Goal: Task Accomplishment & Management: Complete application form

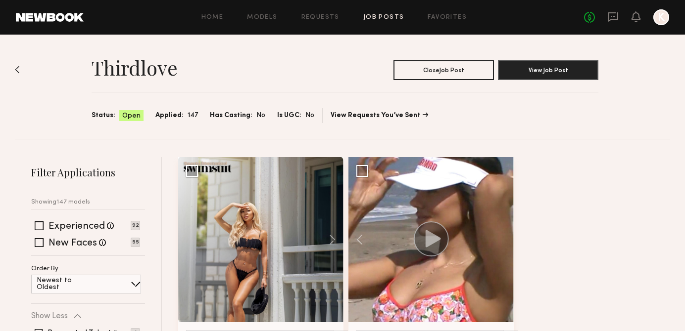
click at [15, 70] on img at bounding box center [17, 70] width 5 height 8
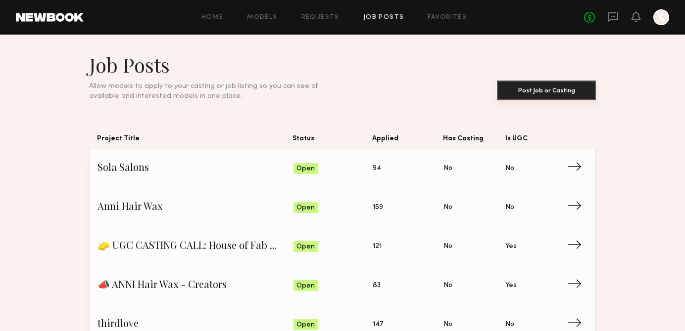
click at [531, 93] on button "Post Job or Casting" at bounding box center [546, 91] width 99 height 20
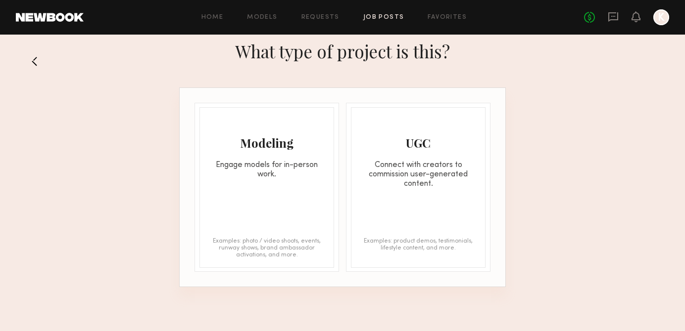
click at [297, 168] on div "Engage models for in-person work." at bounding box center [267, 170] width 134 height 19
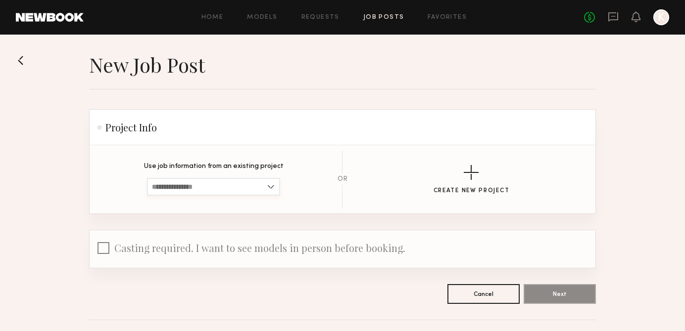
click at [212, 181] on input at bounding box center [213, 187] width 133 height 18
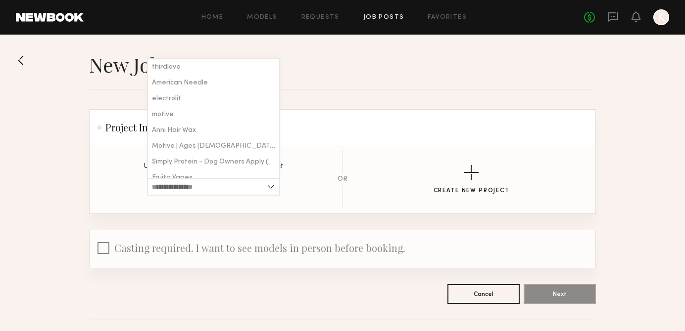
click at [314, 134] on header "Project Info" at bounding box center [343, 128] width 506 height 36
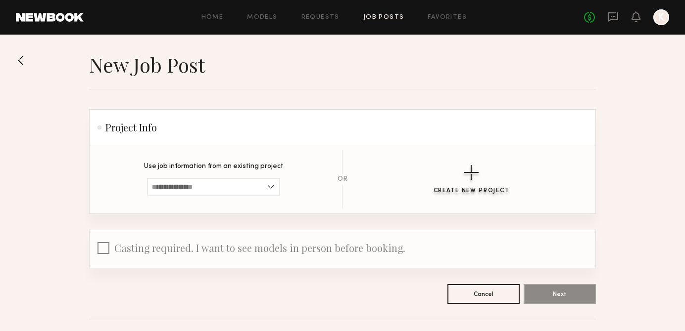
click at [488, 170] on button "Create New Project" at bounding box center [471, 179] width 76 height 29
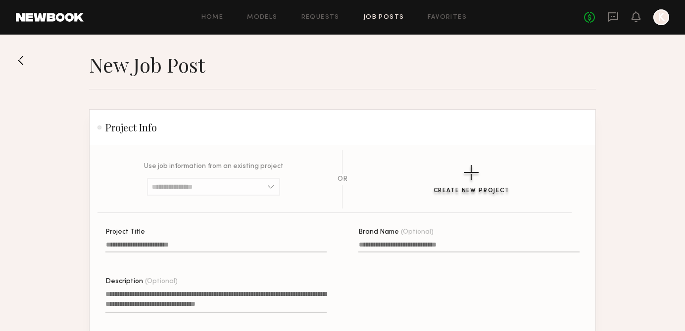
click at [474, 171] on div "button" at bounding box center [470, 172] width 15 height 15
click at [201, 249] on input "Project Title" at bounding box center [215, 246] width 221 height 11
paste input "**********"
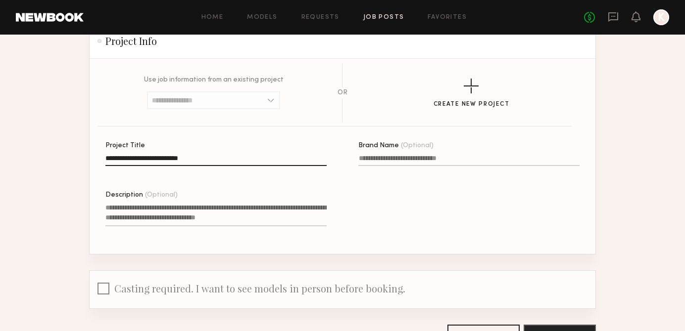
scroll to position [98, 0]
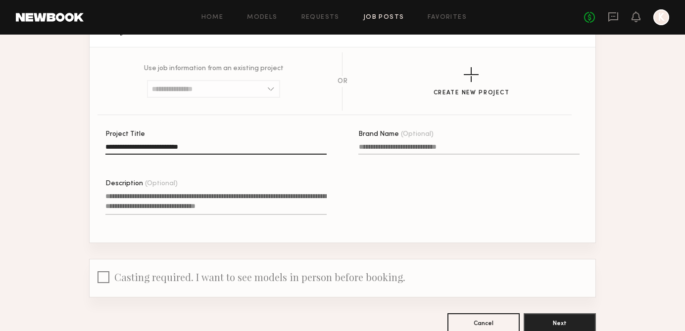
type input "**********"
click at [389, 150] on input "Brand Name (Optional)" at bounding box center [468, 148] width 221 height 11
type input "*"
click at [185, 206] on textarea "Description (Optional)" at bounding box center [215, 203] width 221 height 24
paste textarea "**********"
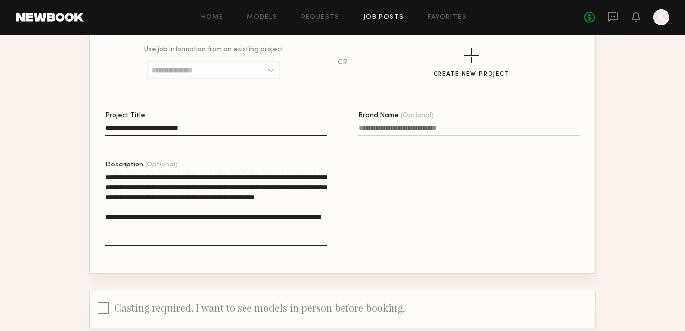
scroll to position [119, 0]
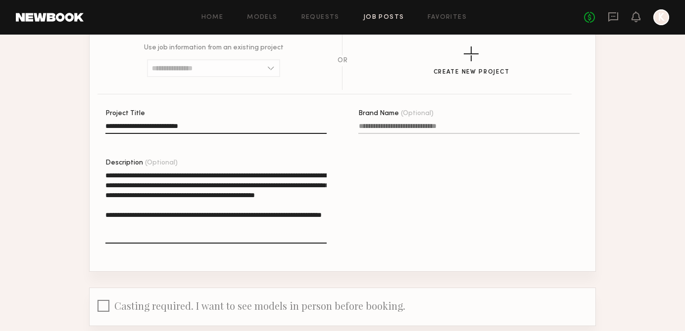
drag, startPoint x: 286, startPoint y: 176, endPoint x: 256, endPoint y: 175, distance: 30.2
click at [256, 175] on textarea "**********" at bounding box center [215, 207] width 221 height 73
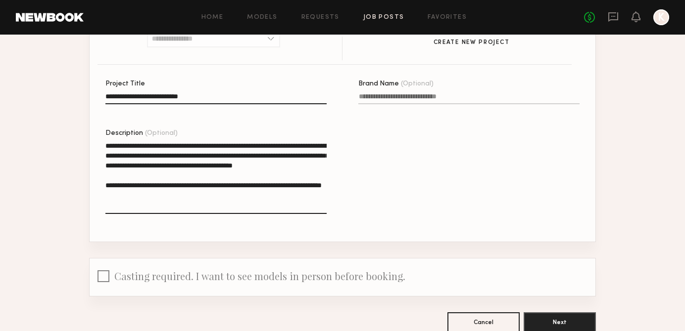
scroll to position [207, 0]
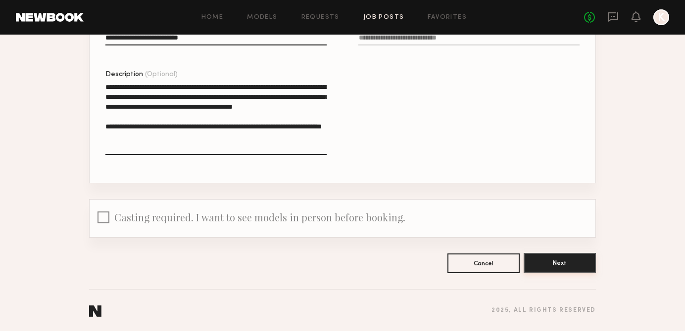
type textarea "**********"
click at [549, 263] on button "Next" at bounding box center [559, 263] width 72 height 20
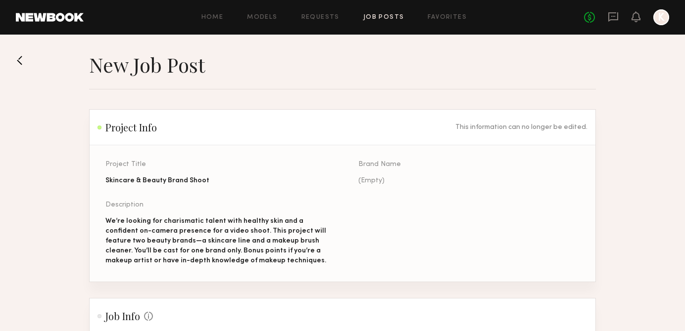
click at [24, 61] on button at bounding box center [24, 60] width 16 height 16
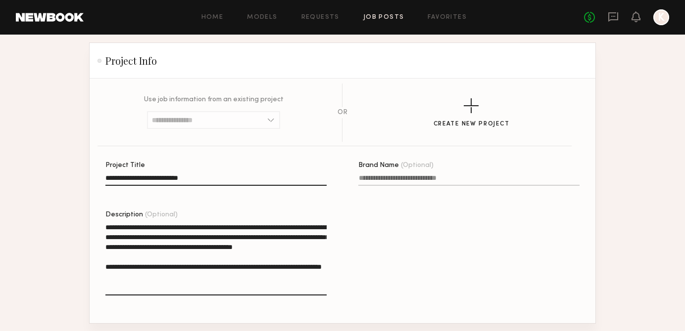
scroll to position [162, 0]
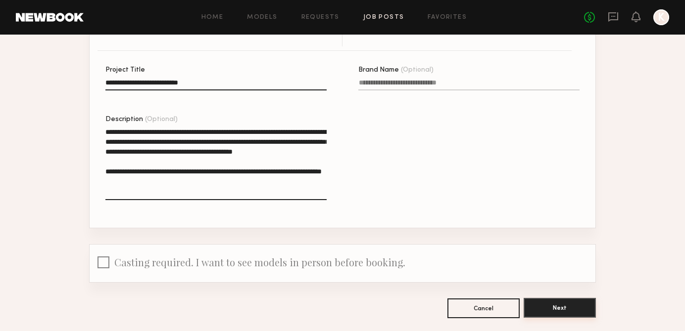
click at [540, 302] on button "Next" at bounding box center [559, 308] width 72 height 20
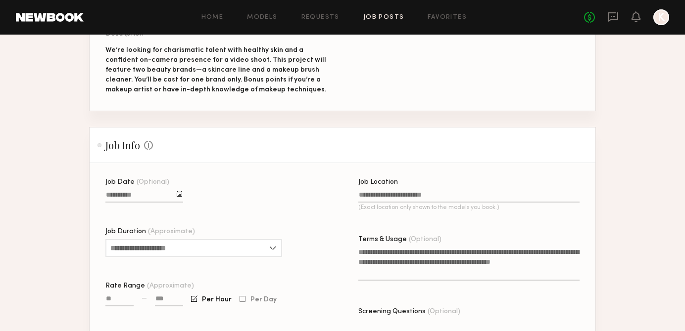
scroll to position [227, 0]
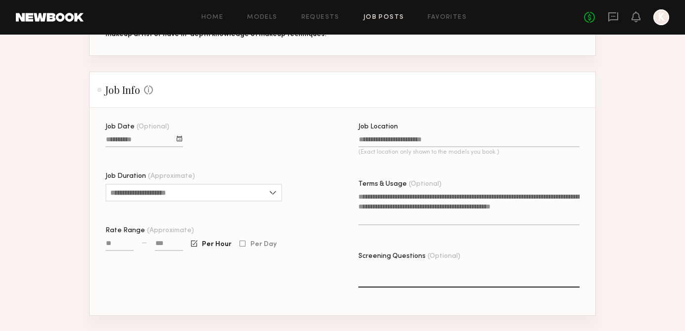
click at [153, 145] on input "Job Date (Optional)" at bounding box center [144, 141] width 78 height 11
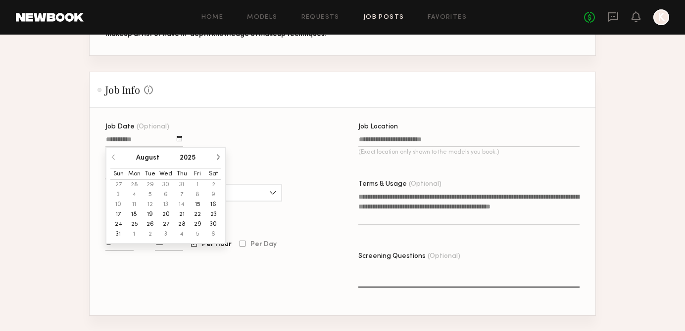
click at [213, 212] on button "23" at bounding box center [213, 215] width 16 height 10
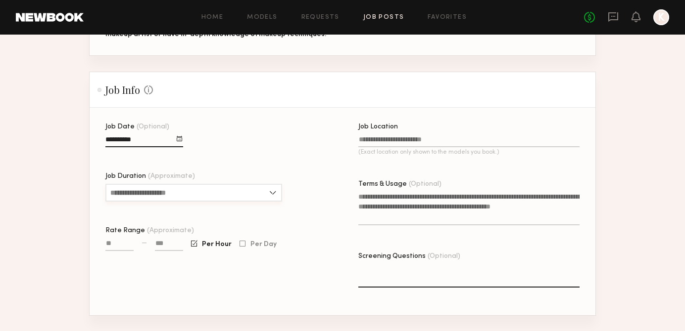
click at [135, 195] on input "Job Duration (Approximate)" at bounding box center [193, 193] width 177 height 18
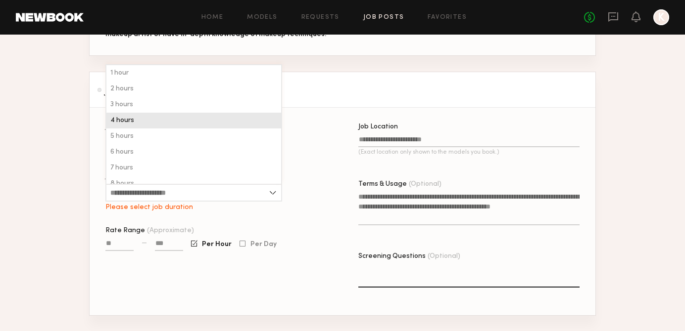
click at [130, 127] on div "4 hours" at bounding box center [193, 121] width 175 height 16
type input "*******"
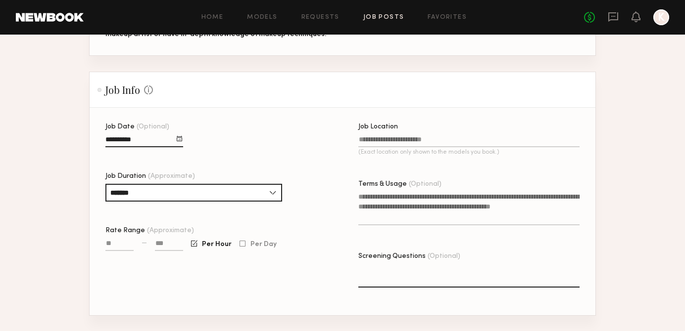
click at [117, 246] on input "Rate Range (Approximate)" at bounding box center [119, 245] width 28 height 11
type input "****"
click at [159, 247] on input at bounding box center [169, 245] width 28 height 11
type input "****"
click at [384, 205] on textarea "Terms & Usage (Optional)" at bounding box center [468, 209] width 221 height 34
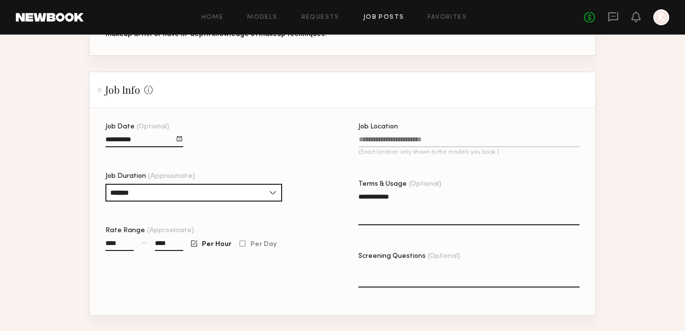
type textarea "**********"
click at [396, 144] on input "Job Location (Exact location only shown to the models you book.)" at bounding box center [468, 141] width 221 height 11
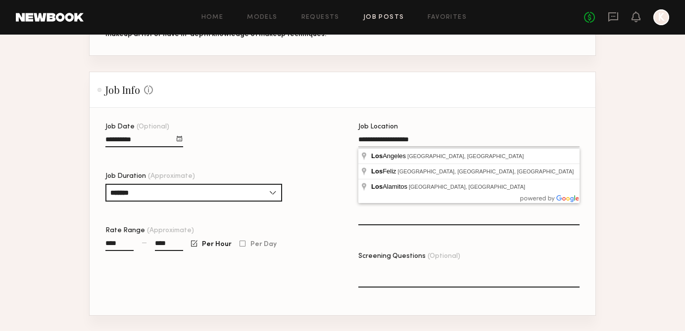
type input "**********"
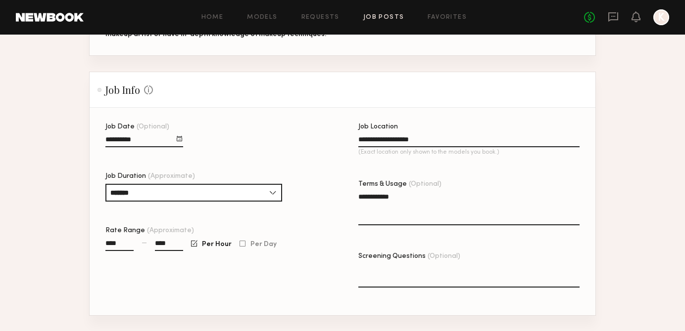
click at [412, 281] on textarea "Screening Questions (Optional)" at bounding box center [468, 276] width 221 height 24
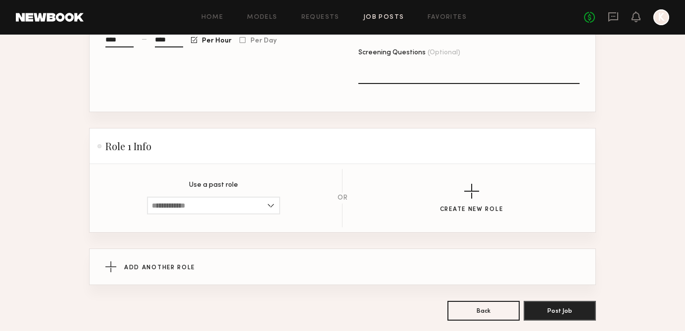
scroll to position [432, 0]
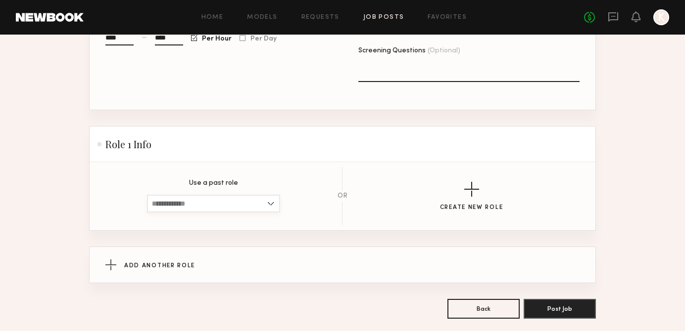
click at [240, 210] on input at bounding box center [213, 204] width 133 height 18
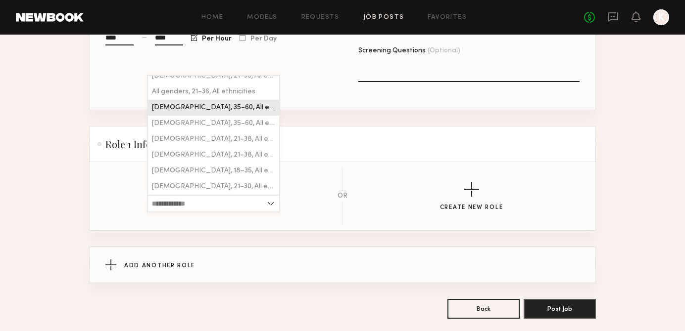
scroll to position [40, 0]
click at [316, 155] on header "Role 1 Info" at bounding box center [343, 145] width 506 height 36
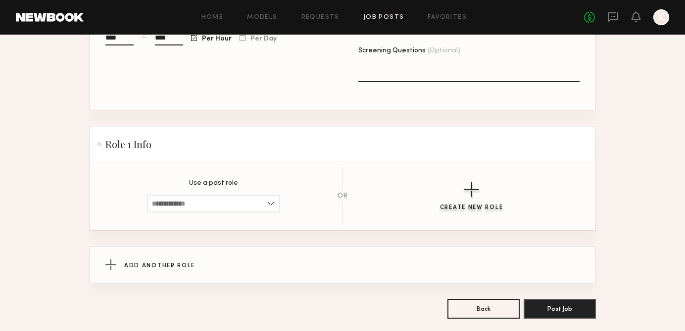
click at [471, 191] on div "button" at bounding box center [471, 189] width 15 height 15
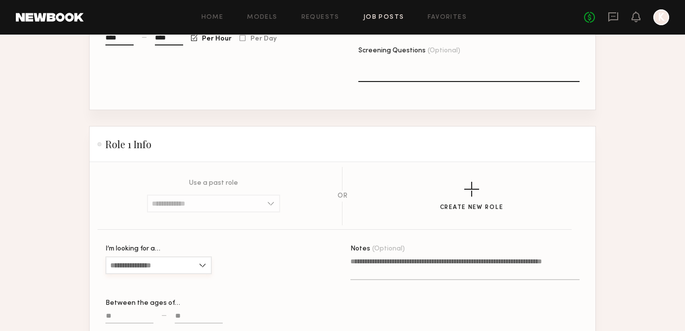
click at [149, 272] on input "I’m looking for a…" at bounding box center [158, 266] width 106 height 18
click at [144, 217] on div "Female" at bounding box center [158, 217] width 104 height 16
type input "******"
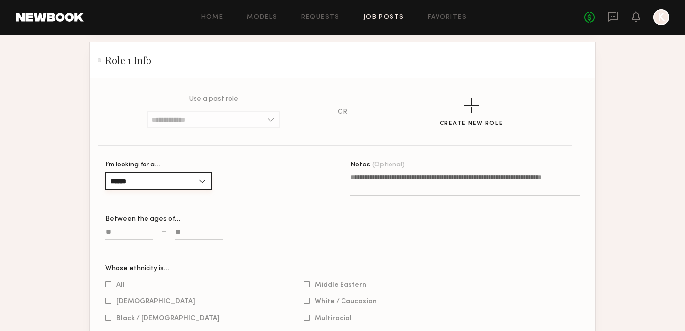
scroll to position [539, 0]
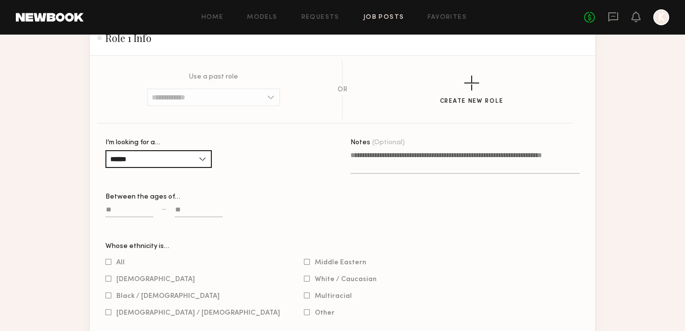
click at [131, 216] on input at bounding box center [129, 211] width 48 height 11
type input "**"
click at [179, 209] on input at bounding box center [199, 211] width 48 height 11
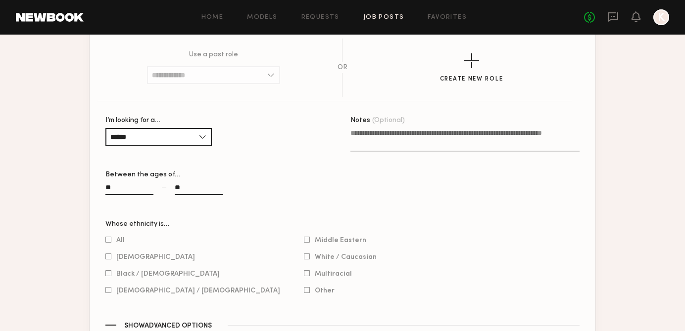
scroll to position [562, 0]
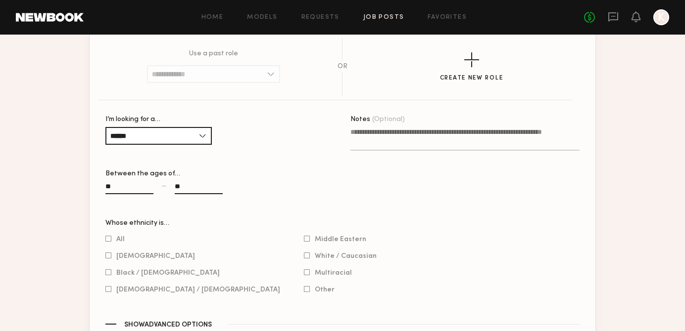
type input "*"
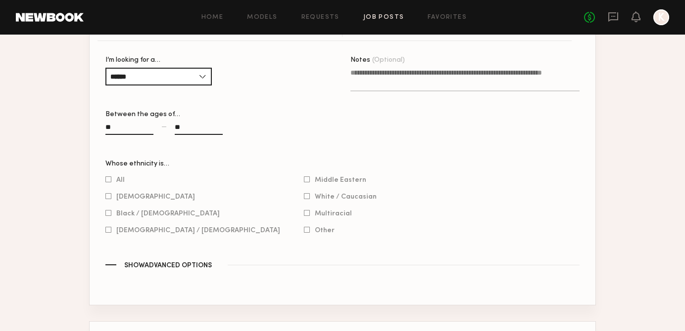
scroll to position [638, 0]
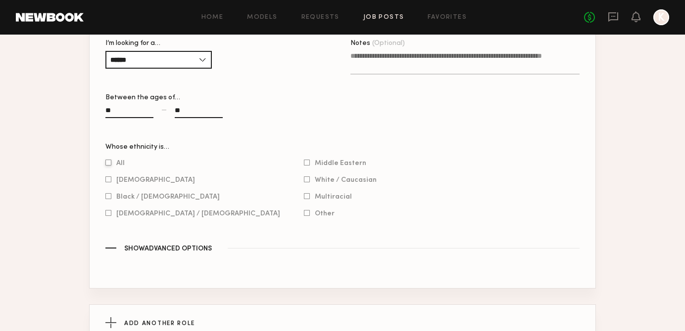
type input "**"
click at [107, 163] on div at bounding box center [108, 163] width 6 height 6
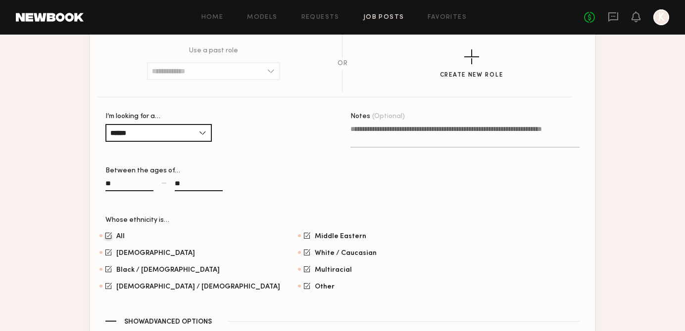
scroll to position [743, 0]
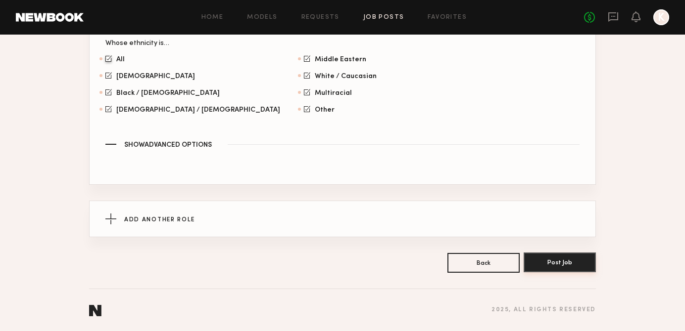
click at [534, 266] on button "Post Job" at bounding box center [559, 263] width 72 height 20
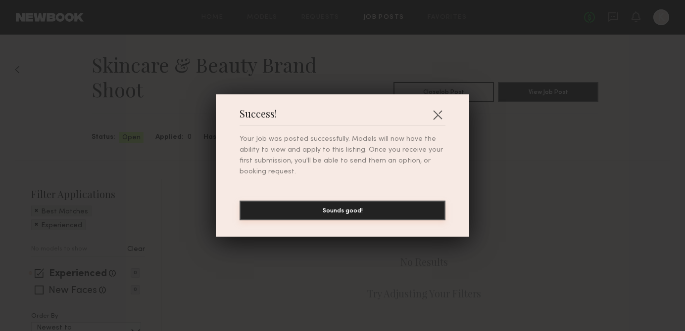
click at [413, 210] on button "Sounds good!" at bounding box center [342, 211] width 206 height 20
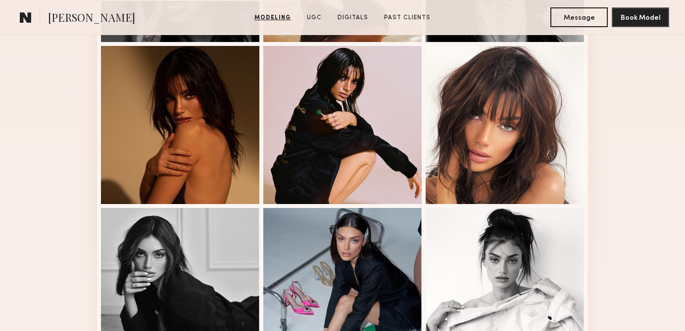
scroll to position [411, 0]
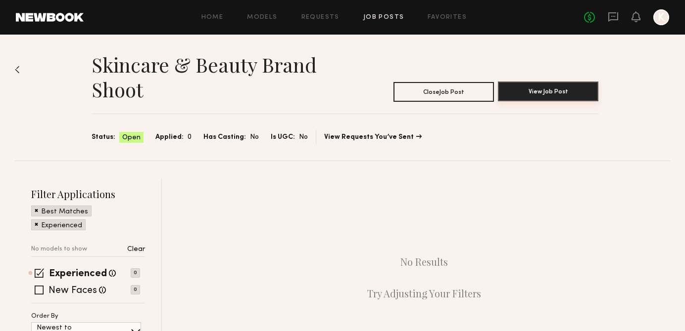
click at [530, 93] on button "View Job Post" at bounding box center [548, 92] width 100 height 20
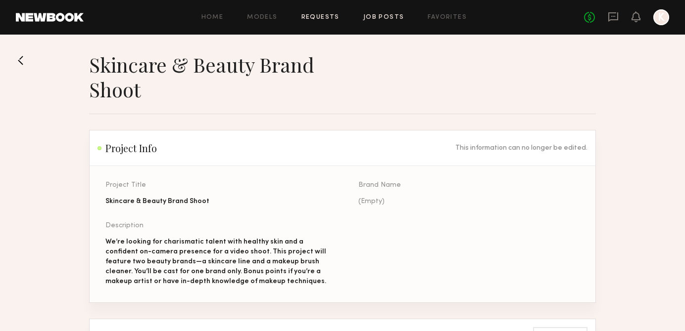
click at [311, 17] on link "Requests" at bounding box center [320, 17] width 38 height 6
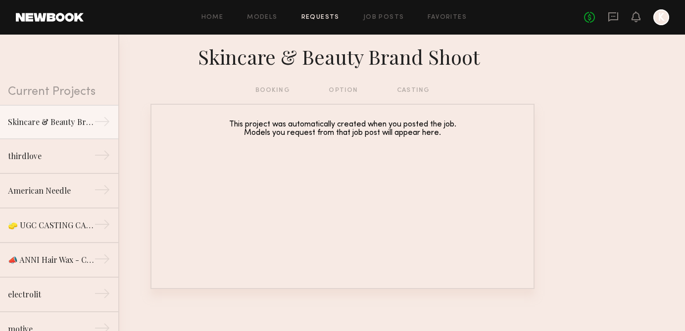
click at [268, 13] on div "Home Models Requests Job Posts Favorites Sign Out No fees up to $5,000 K" at bounding box center [376, 17] width 585 height 16
click at [376, 18] on link "Job Posts" at bounding box center [383, 17] width 41 height 6
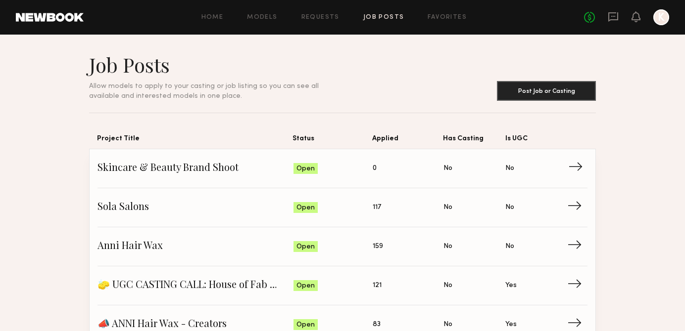
click at [221, 172] on span "Skincare & Beauty Brand Shoot" at bounding box center [195, 168] width 196 height 15
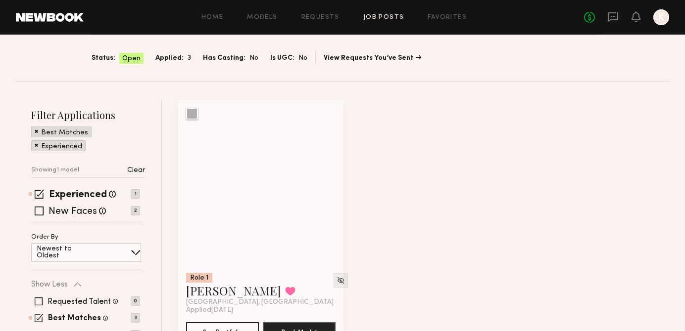
scroll to position [86, 0]
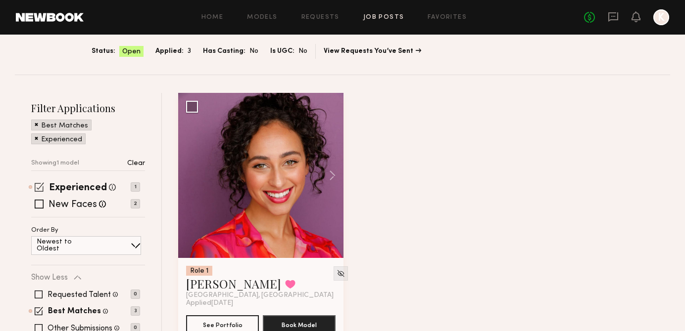
click at [36, 191] on span at bounding box center [39, 187] width 9 height 9
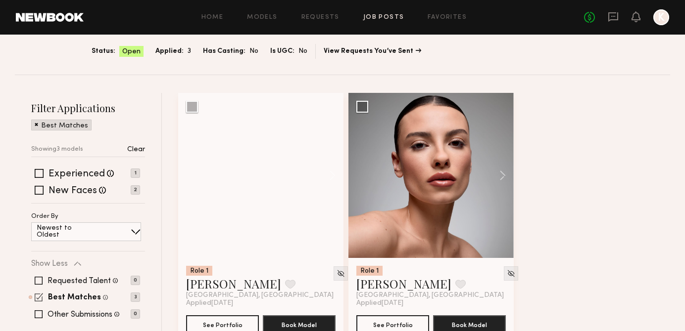
click at [41, 294] on span at bounding box center [39, 297] width 8 height 8
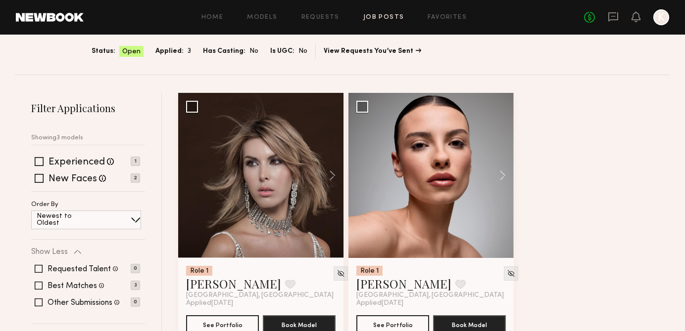
click at [385, 23] on div "Home Models Requests Job Posts Favorites Sign Out No fees up to $5,000 K" at bounding box center [376, 17] width 585 height 16
click at [385, 20] on link "Job Posts" at bounding box center [383, 17] width 41 height 6
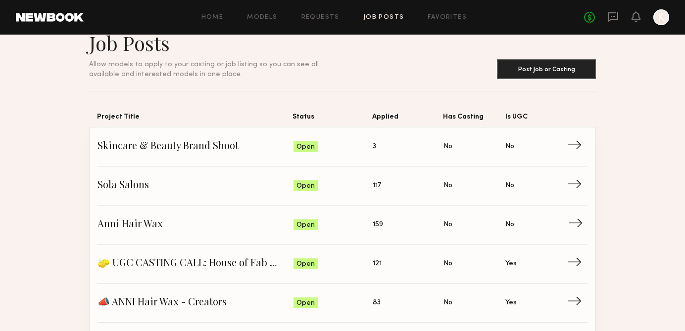
scroll to position [26, 0]
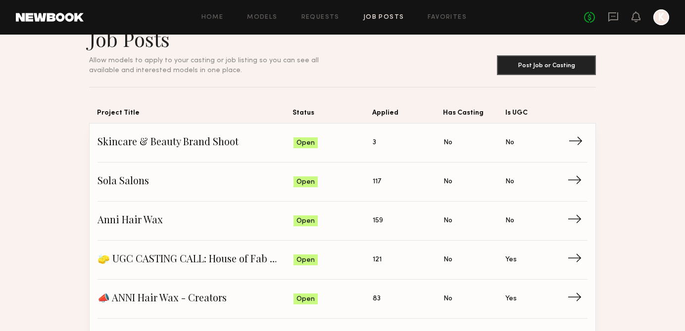
click at [374, 143] on span "3" at bounding box center [373, 143] width 3 height 11
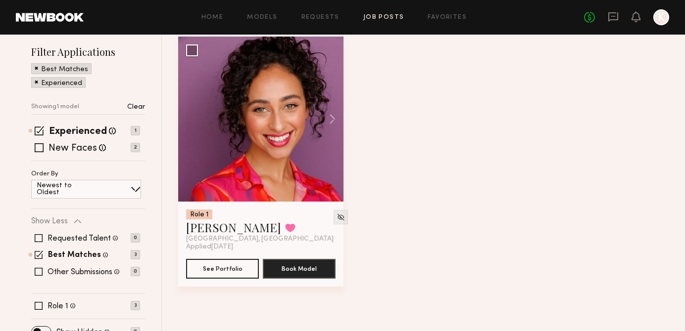
scroll to position [134, 0]
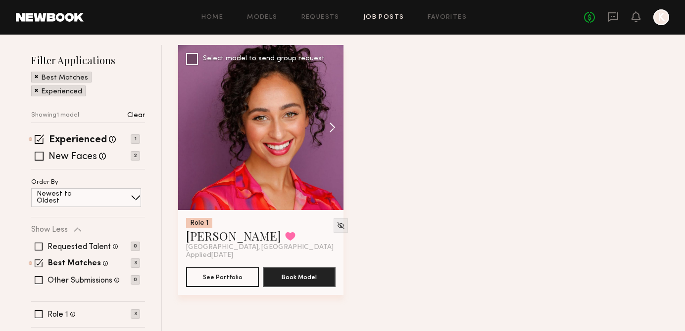
click at [330, 126] on button at bounding box center [328, 127] width 32 height 165
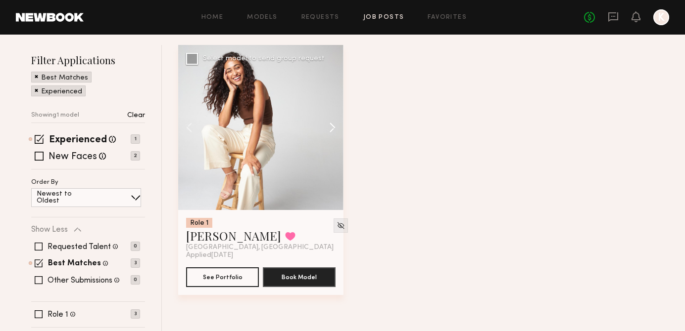
click at [330, 126] on button at bounding box center [328, 127] width 32 height 165
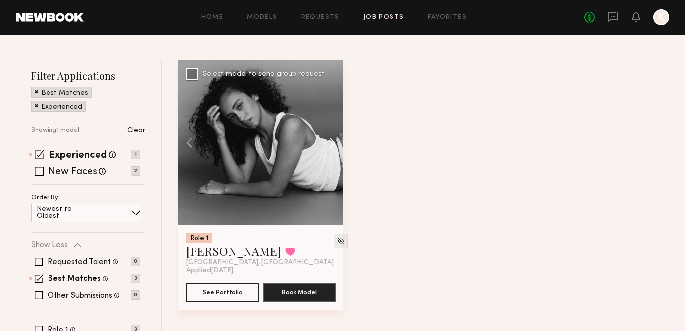
scroll to position [118, 0]
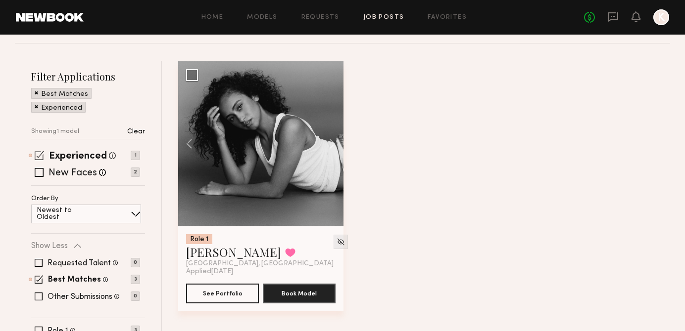
click at [46, 158] on div "Experienced Talent we've deemed to have ample paid, professional modeling exper…" at bounding box center [85, 156] width 109 height 8
click at [38, 154] on span at bounding box center [39, 155] width 9 height 9
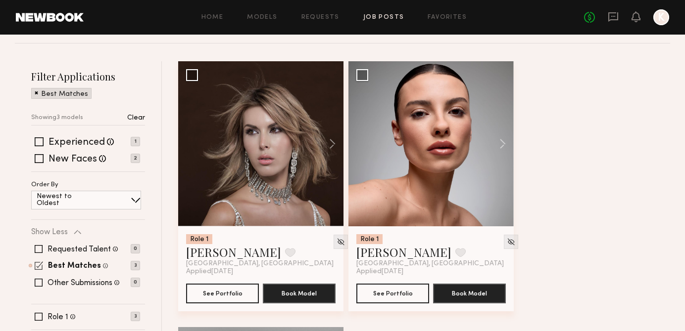
click at [38, 267] on span at bounding box center [39, 266] width 8 height 8
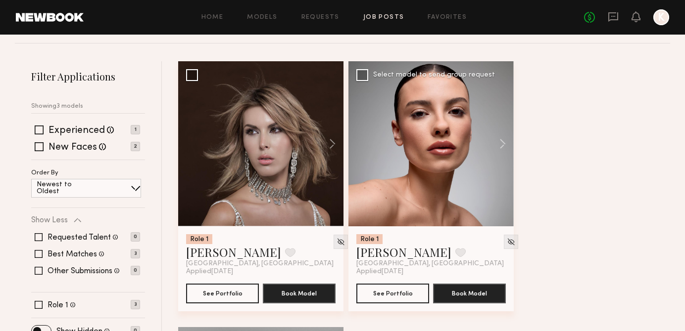
click at [446, 128] on div at bounding box center [430, 143] width 165 height 165
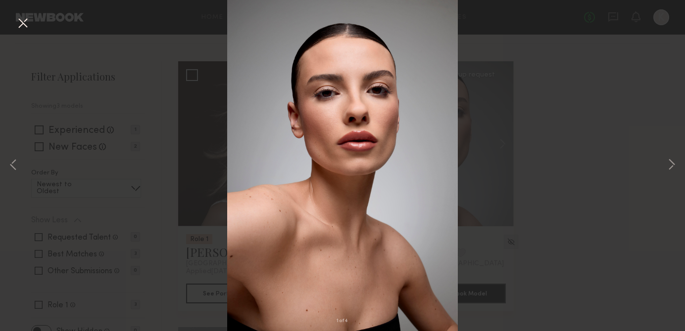
click at [446, 128] on div at bounding box center [430, 143] width 165 height 165
click at [671, 162] on button at bounding box center [671, 165] width 12 height 265
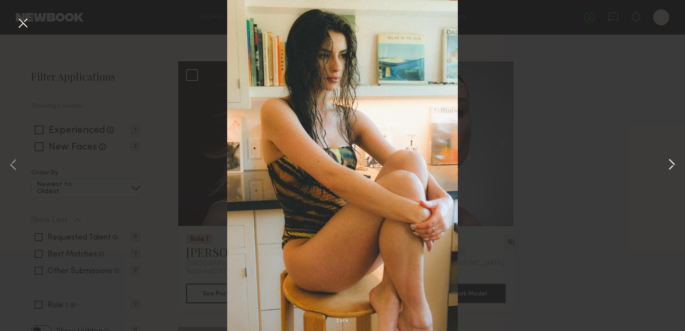
click at [671, 162] on button at bounding box center [671, 165] width 12 height 265
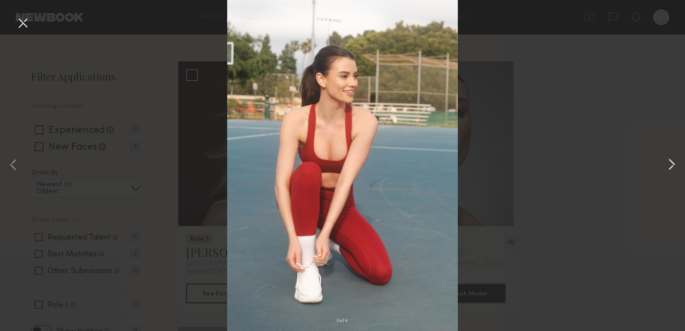
click at [671, 162] on button at bounding box center [671, 165] width 12 height 265
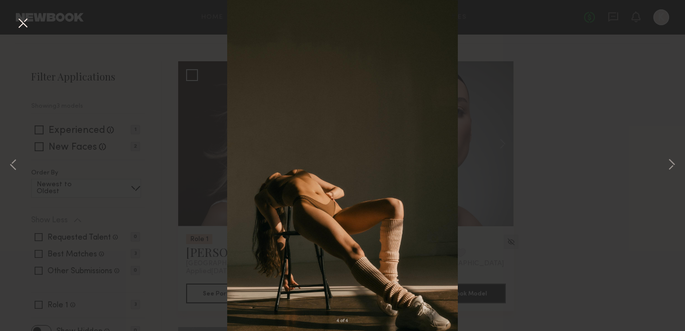
click at [616, 142] on div "4 of 4" at bounding box center [342, 165] width 685 height 331
click at [25, 21] on button at bounding box center [23, 24] width 16 height 18
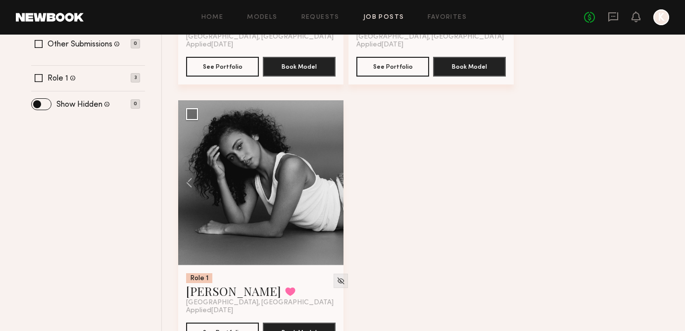
scroll to position [368, 0]
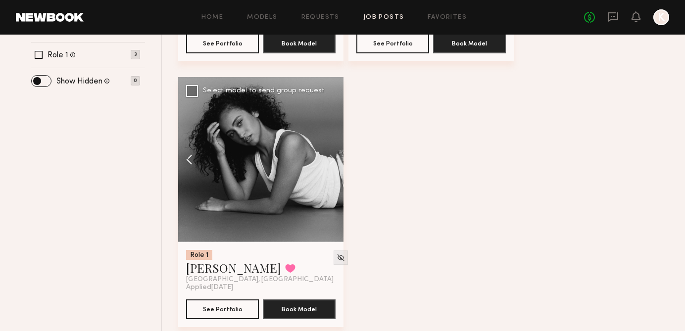
click at [194, 156] on button at bounding box center [194, 159] width 32 height 165
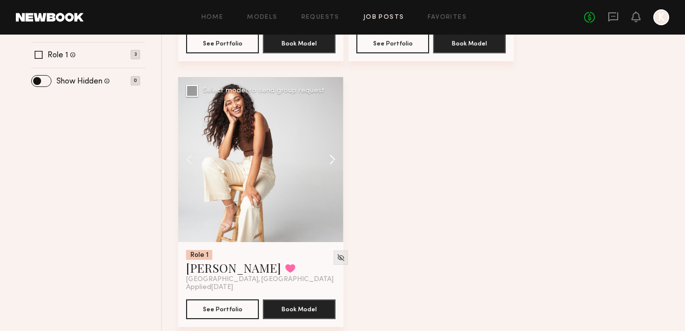
click at [331, 155] on button at bounding box center [328, 159] width 32 height 165
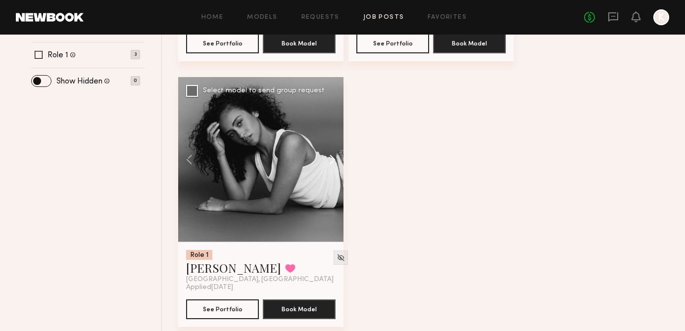
click at [331, 155] on button at bounding box center [328, 159] width 32 height 165
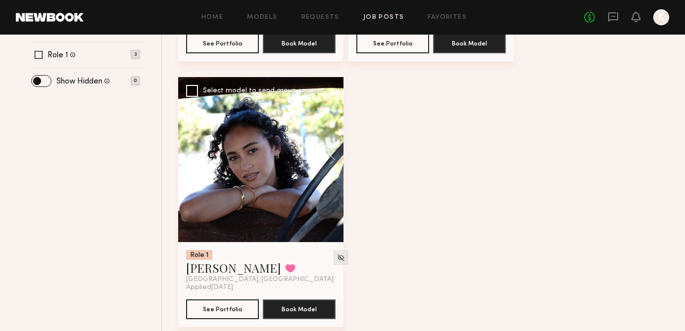
scroll to position [380, 0]
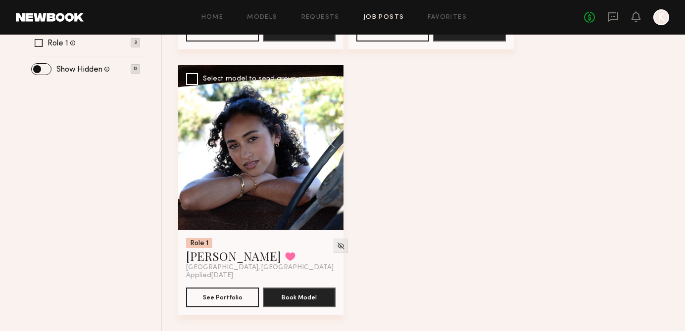
click at [242, 139] on div at bounding box center [260, 147] width 165 height 165
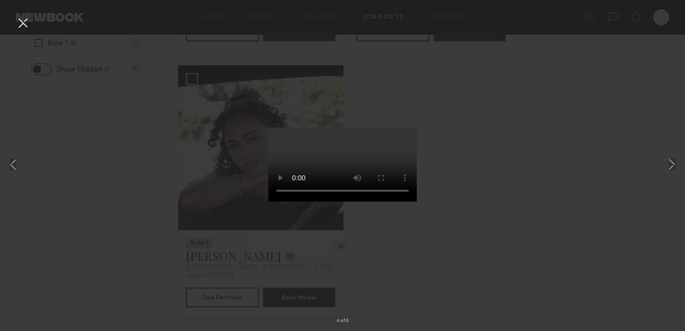
click at [478, 95] on div "4 of 8" at bounding box center [342, 165] width 685 height 331
click at [21, 23] on button at bounding box center [23, 24] width 16 height 18
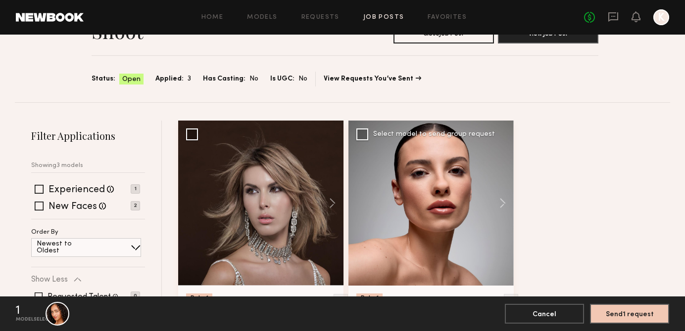
scroll to position [0, 0]
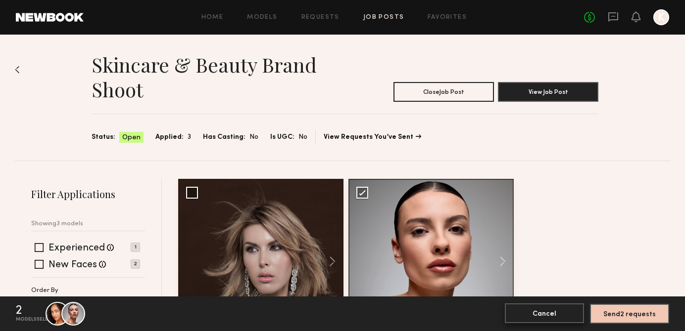
click at [556, 323] on button "Cancel" at bounding box center [544, 314] width 79 height 20
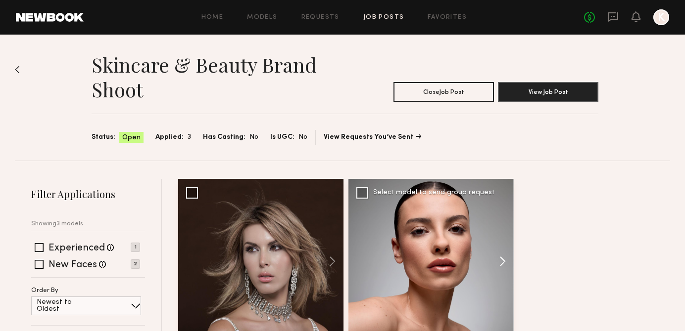
scroll to position [142, 0]
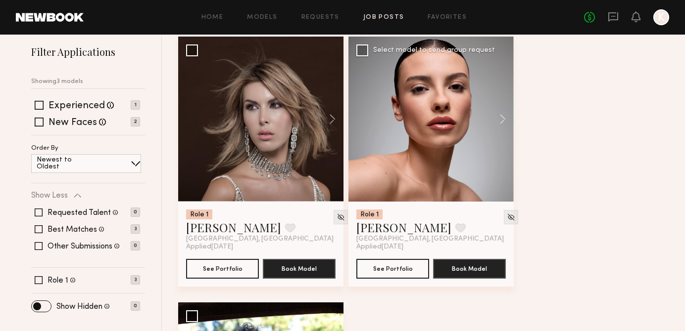
click at [447, 158] on div at bounding box center [430, 119] width 165 height 165
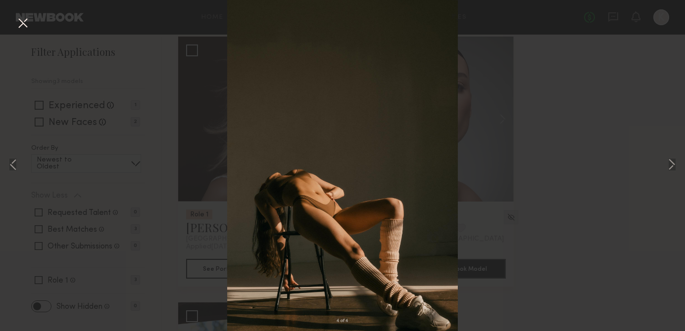
click at [566, 121] on div "4 of 4" at bounding box center [342, 165] width 685 height 331
click at [13, 21] on div "4 of 4" at bounding box center [342, 165] width 685 height 331
click at [22, 24] on button at bounding box center [23, 24] width 16 height 18
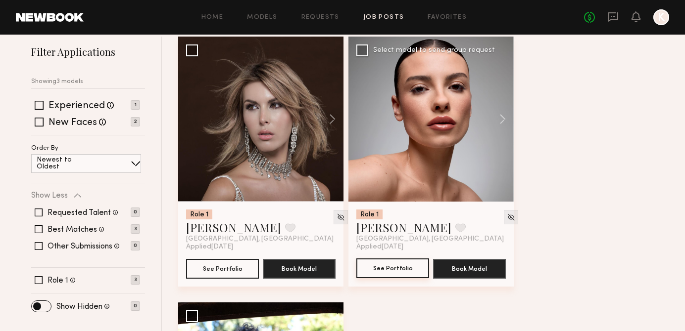
click at [388, 265] on button "See Portfolio" at bounding box center [392, 269] width 73 height 20
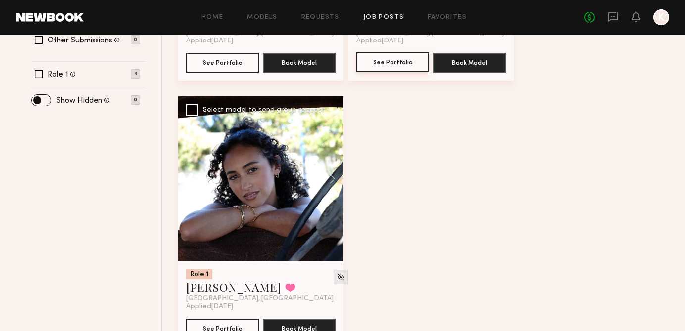
scroll to position [380, 0]
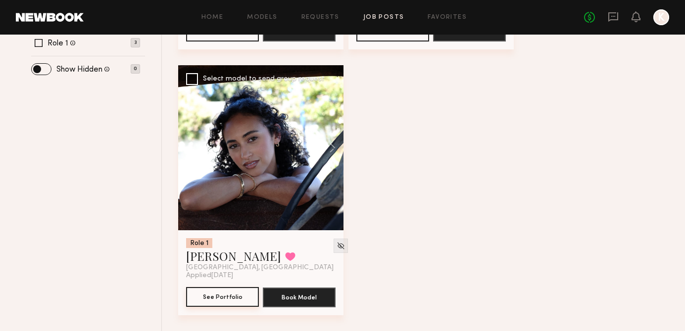
click at [240, 295] on button "See Portfolio" at bounding box center [222, 297] width 73 height 20
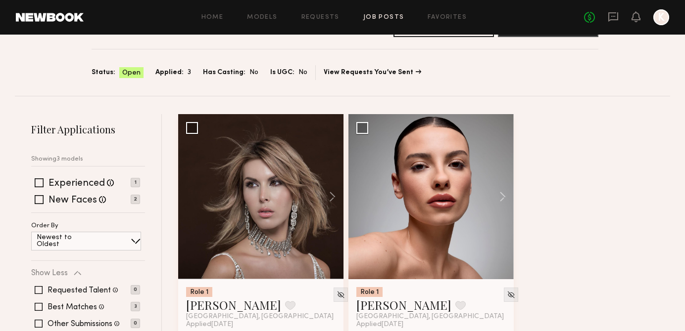
scroll to position [0, 0]
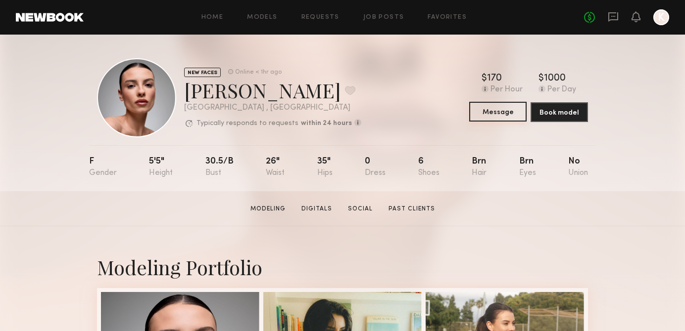
click at [498, 113] on button "Message" at bounding box center [497, 112] width 57 height 20
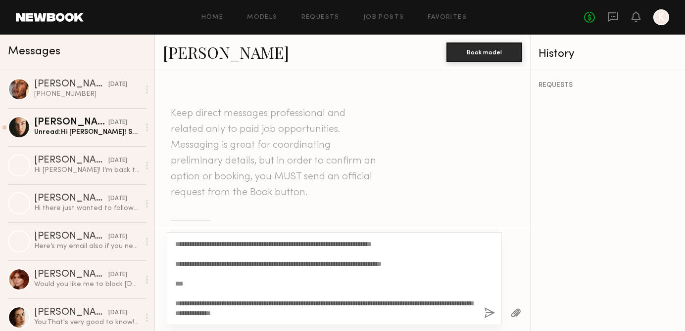
scroll to position [218, 0]
drag, startPoint x: 300, startPoint y: 309, endPoint x: 170, endPoint y: 270, distance: 136.0
click at [170, 270] on div "**********" at bounding box center [334, 278] width 335 height 93
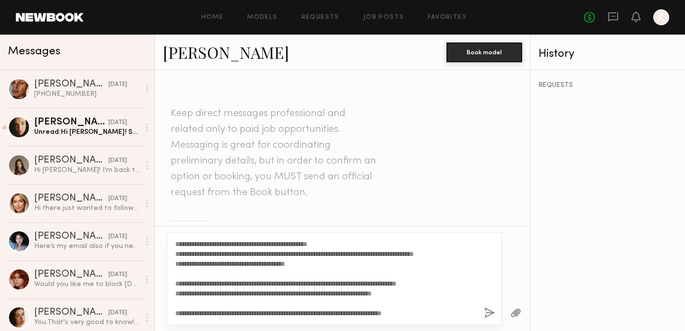
scroll to position [149, 0]
click at [246, 292] on textarea "**********" at bounding box center [325, 278] width 301 height 79
click at [271, 302] on textarea "**********" at bounding box center [325, 278] width 301 height 79
click at [191, 293] on textarea "**********" at bounding box center [325, 278] width 301 height 79
click at [191, 306] on textarea "**********" at bounding box center [325, 278] width 301 height 79
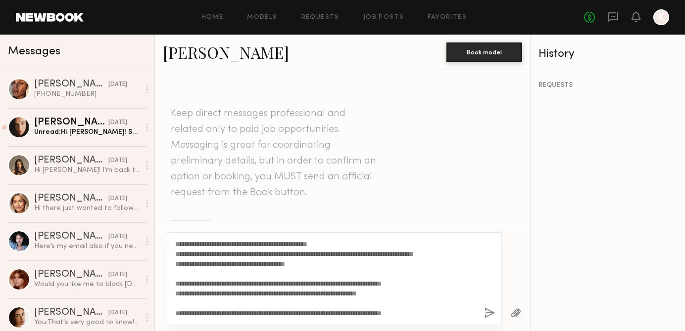
scroll to position [121, 0]
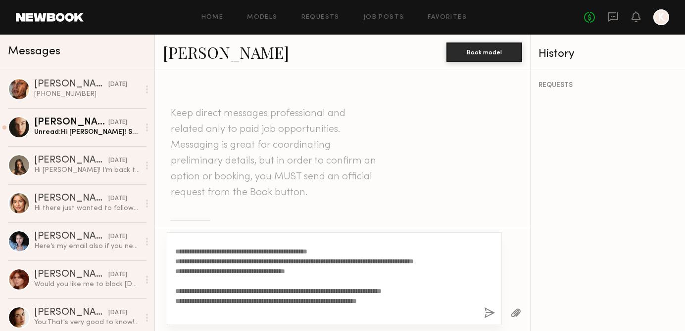
click at [244, 271] on textarea "**********" at bounding box center [325, 278] width 301 height 79
click at [222, 272] on textarea "**********" at bounding box center [325, 278] width 301 height 79
click at [241, 269] on textarea "**********" at bounding box center [325, 278] width 301 height 79
click at [262, 269] on textarea "**********" at bounding box center [325, 278] width 301 height 79
click at [281, 272] on textarea "**********" at bounding box center [325, 278] width 301 height 79
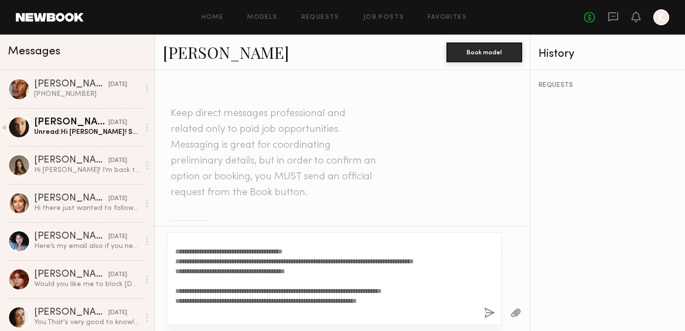
click at [304, 274] on textarea "**********" at bounding box center [325, 278] width 301 height 79
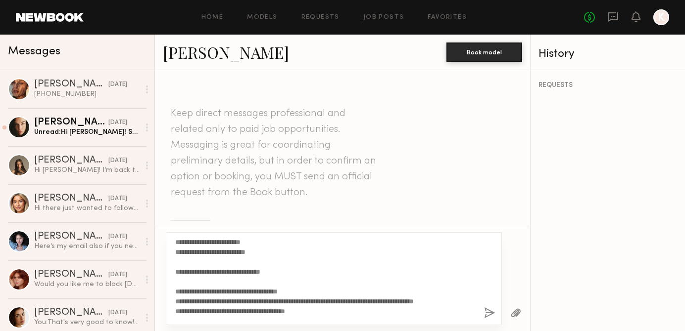
scroll to position [80, 0]
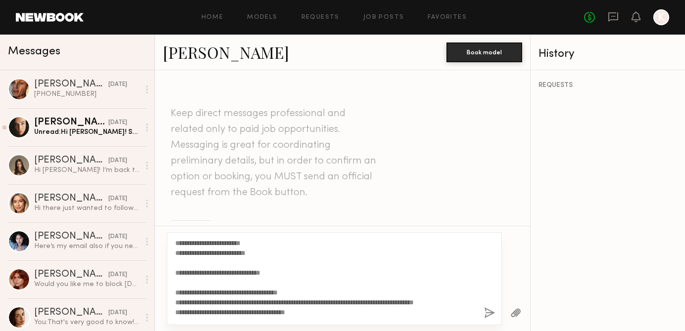
click at [279, 293] on textarea "**********" at bounding box center [325, 278] width 301 height 79
click at [182, 297] on textarea "**********" at bounding box center [325, 278] width 301 height 79
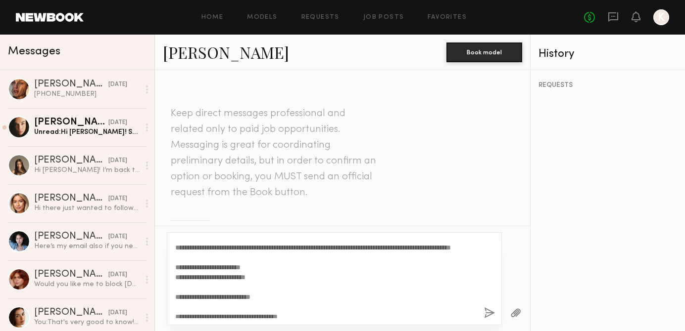
scroll to position [52, 0]
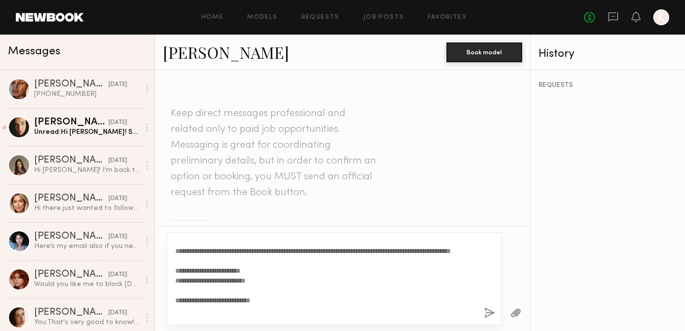
click at [421, 260] on textarea "**********" at bounding box center [325, 278] width 301 height 79
click at [220, 273] on textarea "**********" at bounding box center [325, 278] width 301 height 79
click at [181, 289] on textarea "**********" at bounding box center [325, 278] width 301 height 79
click at [253, 293] on textarea "**********" at bounding box center [325, 278] width 301 height 79
click at [215, 299] on textarea "**********" at bounding box center [325, 278] width 301 height 79
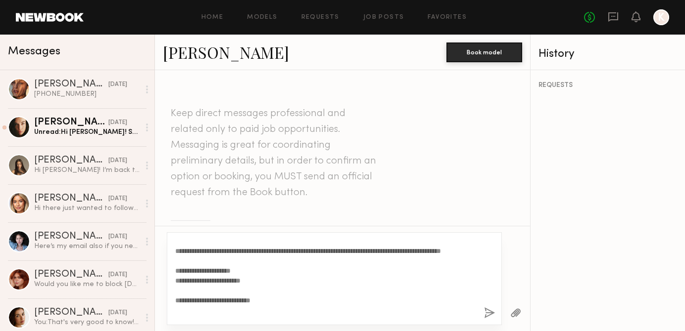
click at [181, 300] on textarea "**********" at bounding box center [325, 278] width 301 height 79
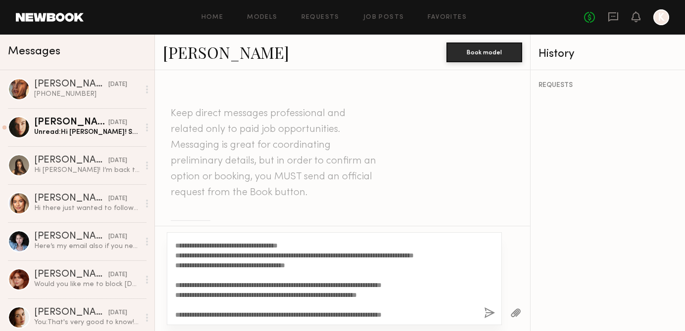
scroll to position [0, 0]
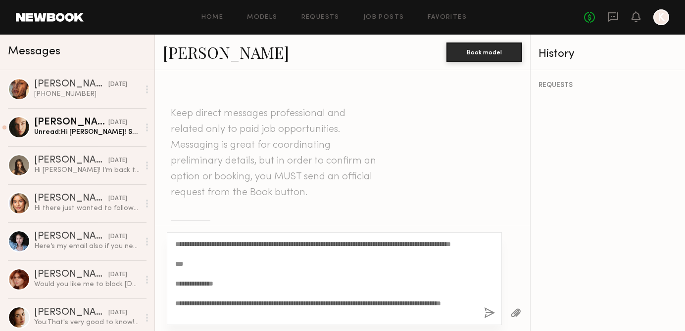
click at [181, 292] on textarea "**********" at bounding box center [325, 278] width 301 height 79
drag, startPoint x: 182, startPoint y: 293, endPoint x: 173, endPoint y: 246, distance: 47.7
click at [173, 246] on div "**********" at bounding box center [334, 278] width 335 height 93
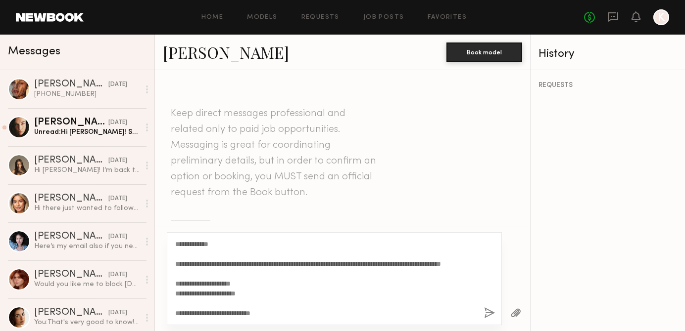
drag, startPoint x: 217, startPoint y: 244, endPoint x: 183, endPoint y: 244, distance: 34.6
click at [183, 244] on textarea "**********" at bounding box center [325, 278] width 301 height 79
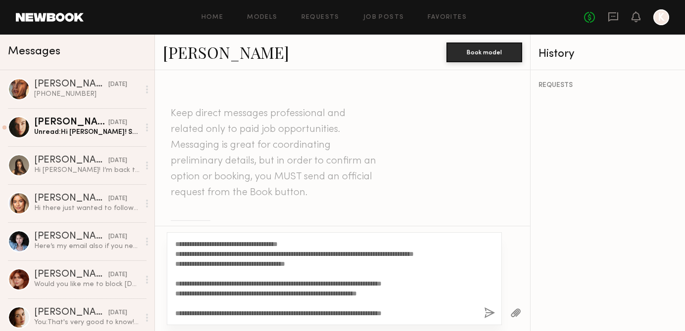
scroll to position [109, 0]
click at [445, 311] on textarea "**********" at bounding box center [325, 278] width 301 height 79
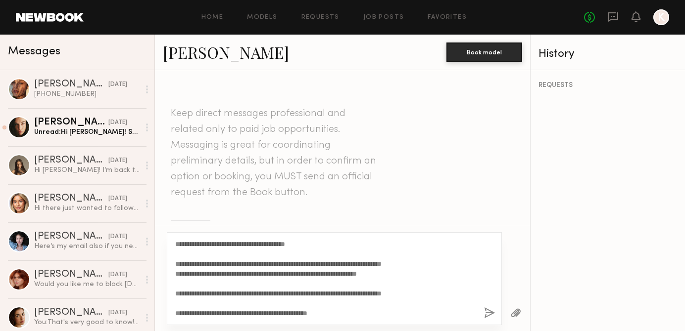
scroll to position [129, 0]
drag, startPoint x: 343, startPoint y: 317, endPoint x: 171, endPoint y: 316, distance: 172.1
click at [171, 316] on div "**********" at bounding box center [334, 278] width 335 height 93
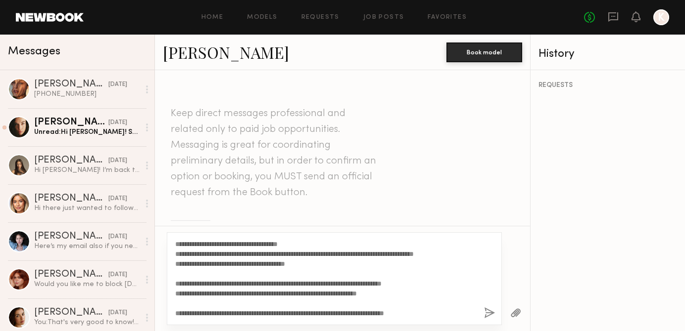
type textarea "**********"
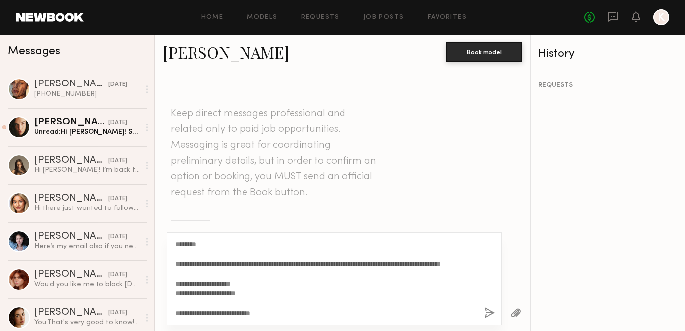
drag, startPoint x: 434, startPoint y: 313, endPoint x: 172, endPoint y: 170, distance: 299.3
click at [172, 170] on div "Keep direct messages professional and related only to paid job opportunities. M…" at bounding box center [342, 200] width 375 height 261
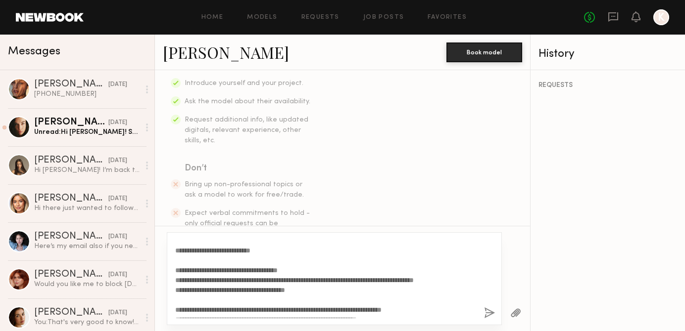
scroll to position [109, 0]
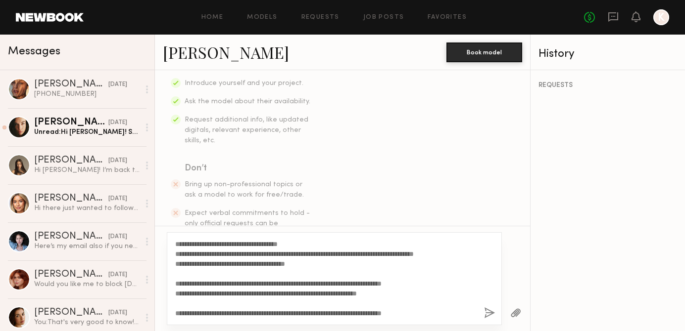
type textarea "**********"
click at [488, 315] on button "button" at bounding box center [489, 314] width 11 height 12
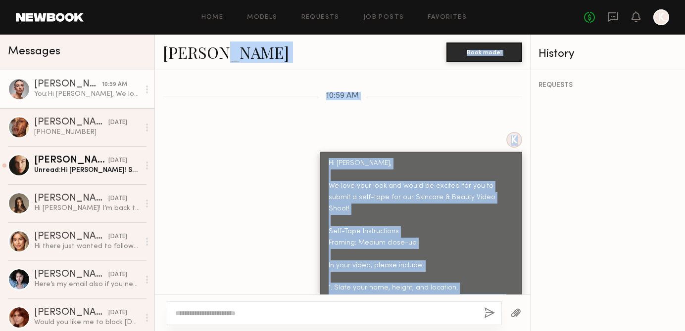
scroll to position [388, 0]
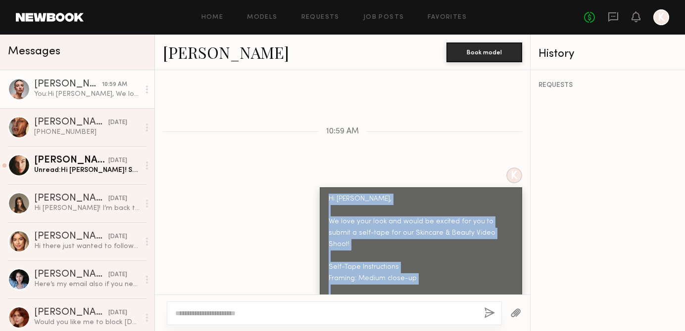
drag, startPoint x: 435, startPoint y: 273, endPoint x: 325, endPoint y: 178, distance: 144.8
click at [325, 187] on div "Hi Emma, We love your look and would be excited for you to submit a self-tape f…" at bounding box center [421, 324] width 202 height 274
copy div "Hi Emma, We love your look and would be excited for you to submit a self-tape f…"
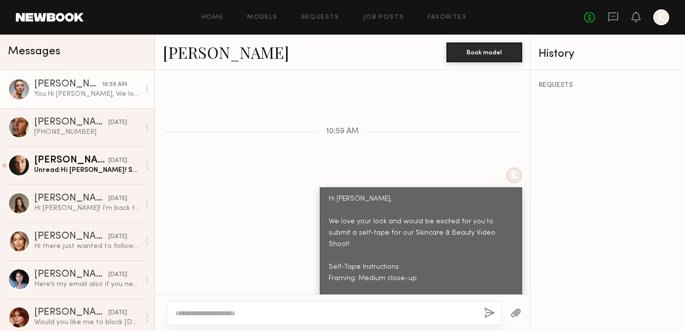
click at [286, 168] on div "K Hi Emma, We love your look and would be excited for you to submit a self-tape…" at bounding box center [342, 314] width 375 height 293
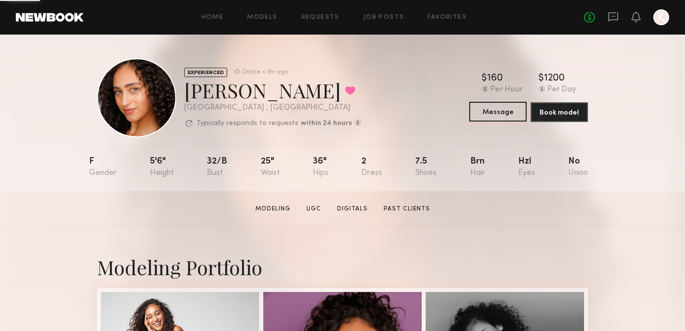
click at [493, 112] on button "Message" at bounding box center [497, 112] width 57 height 20
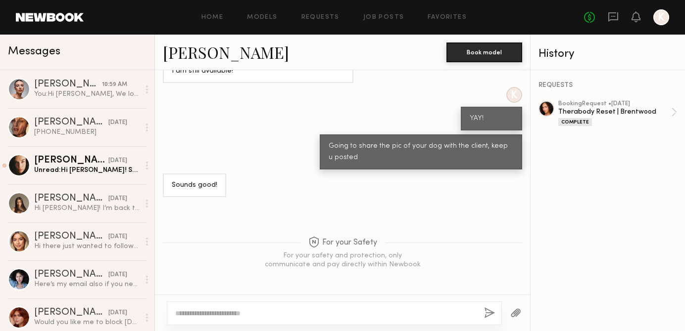
scroll to position [798, 0]
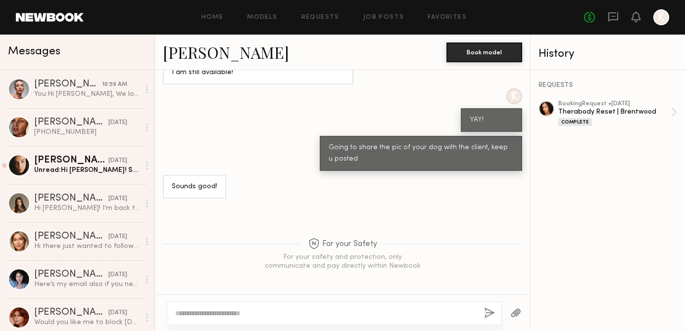
click at [234, 311] on textarea at bounding box center [325, 314] width 301 height 10
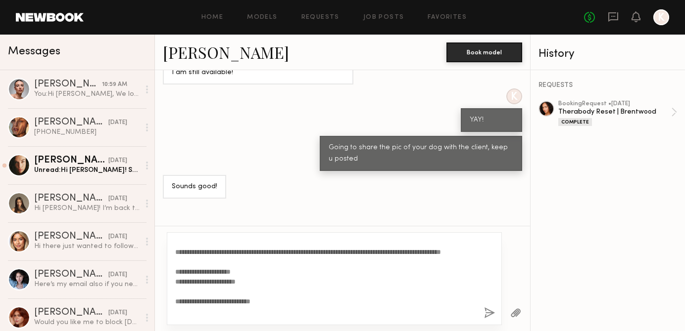
scroll to position [0, 0]
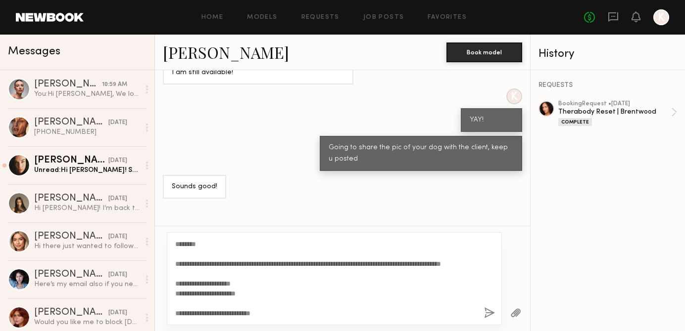
click at [203, 245] on textarea "**********" at bounding box center [325, 278] width 301 height 79
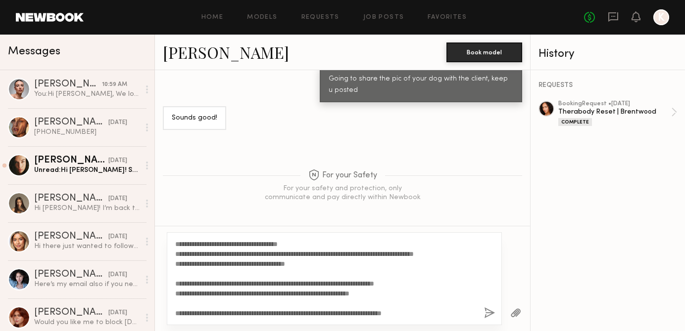
scroll to position [109, 0]
type textarea "**********"
click at [486, 314] on button "button" at bounding box center [489, 314] width 11 height 12
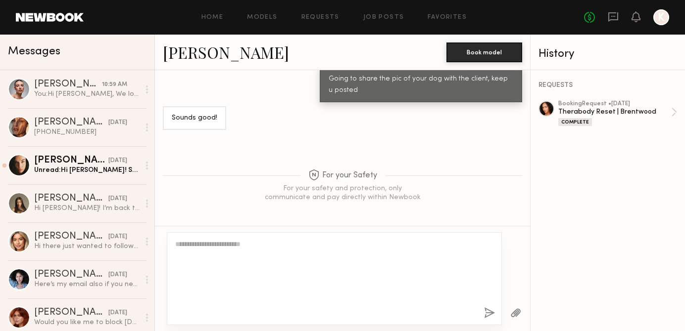
scroll to position [0, 0]
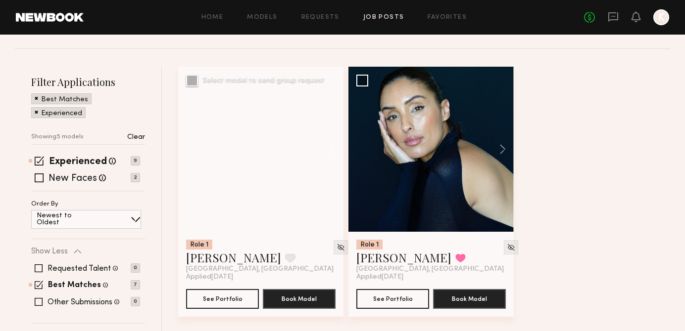
scroll to position [131, 0]
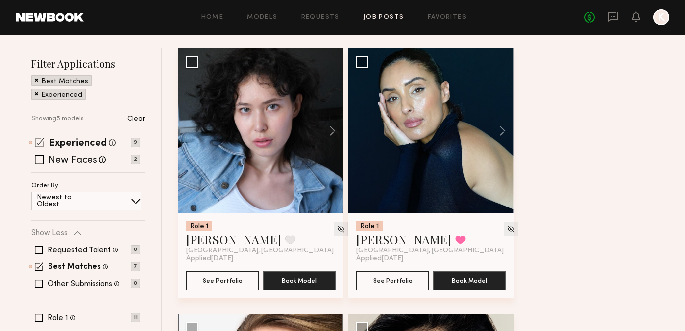
click at [36, 143] on span at bounding box center [39, 142] width 9 height 9
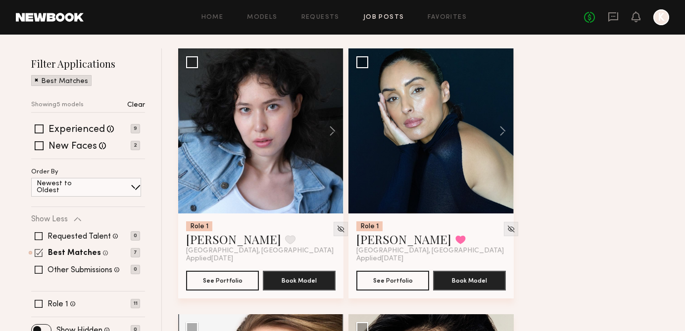
click at [39, 252] on span at bounding box center [39, 253] width 8 height 8
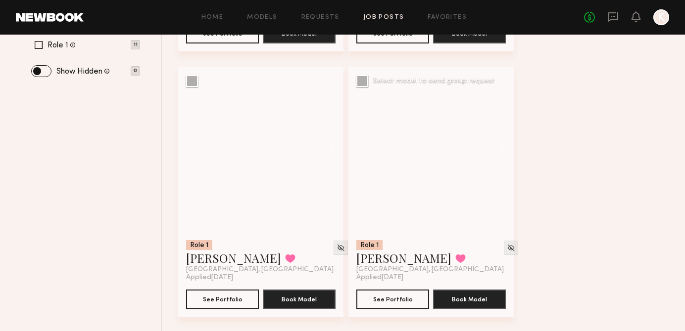
scroll to position [380, 0]
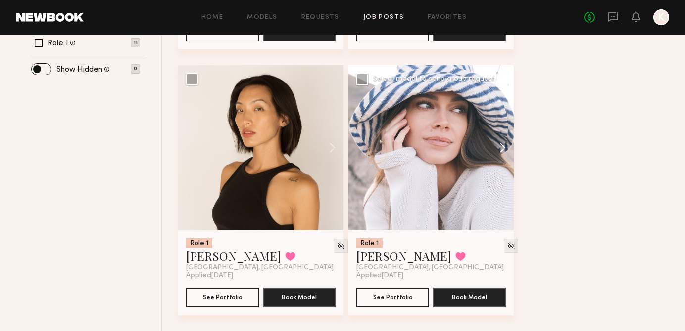
click at [503, 148] on button at bounding box center [498, 147] width 32 height 165
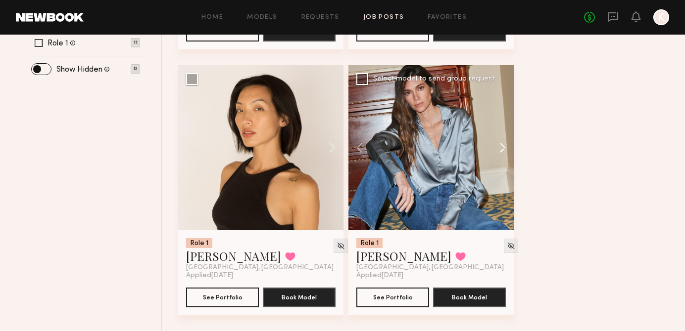
click at [503, 148] on button at bounding box center [498, 147] width 32 height 165
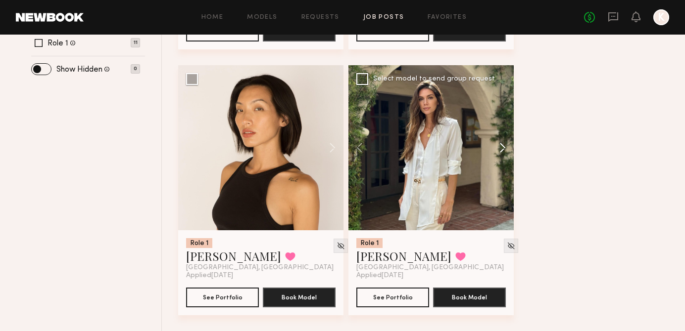
click at [503, 148] on button at bounding box center [498, 147] width 32 height 165
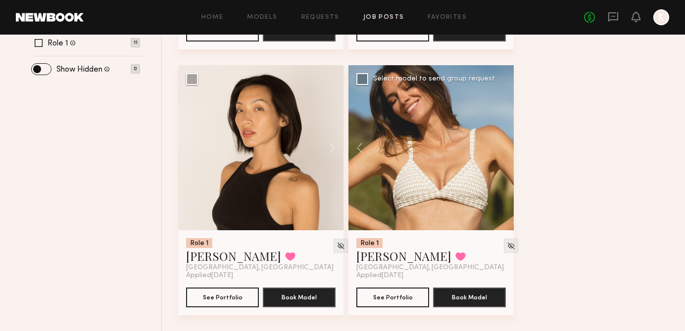
click at [503, 148] on div at bounding box center [430, 147] width 165 height 165
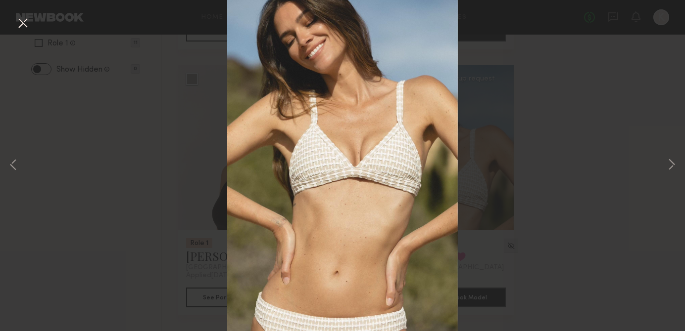
click at [573, 168] on div "4 of 4" at bounding box center [342, 165] width 685 height 331
click at [15, 24] on button at bounding box center [23, 24] width 16 height 18
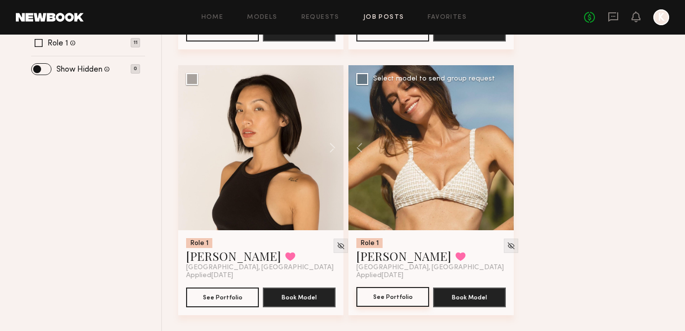
click at [413, 298] on button "See Portfolio" at bounding box center [392, 297] width 73 height 20
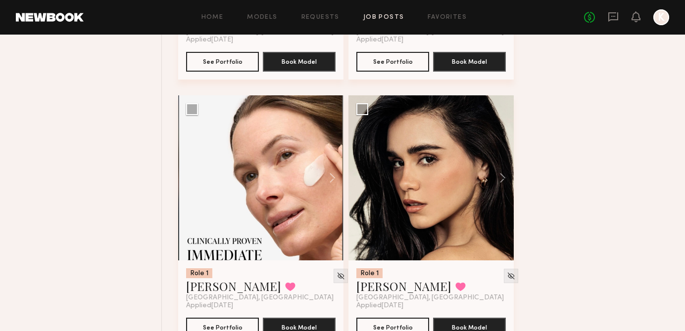
scroll to position [882, 0]
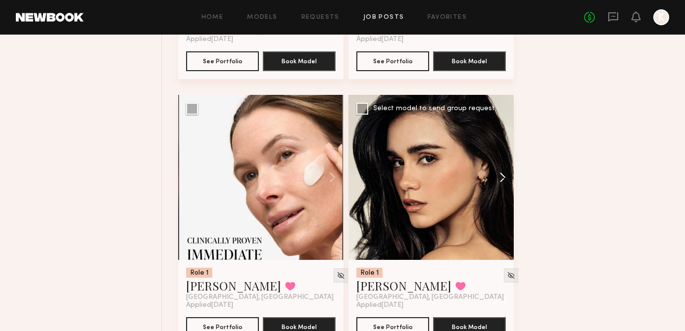
click at [503, 175] on button at bounding box center [498, 177] width 32 height 165
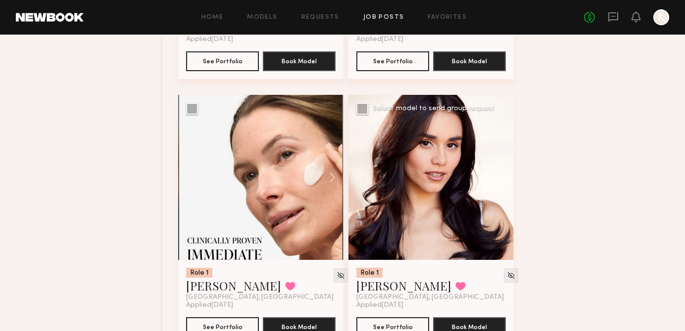
click at [503, 175] on button at bounding box center [498, 177] width 32 height 165
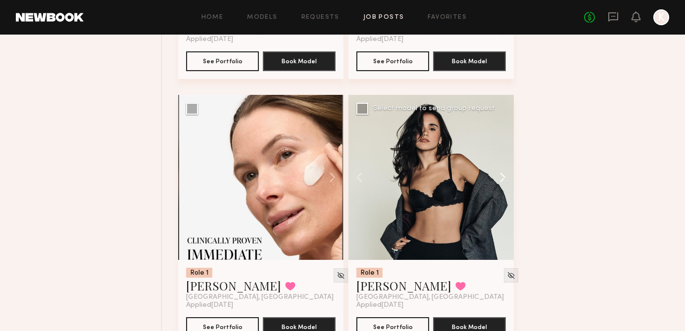
click at [503, 174] on button at bounding box center [498, 177] width 32 height 165
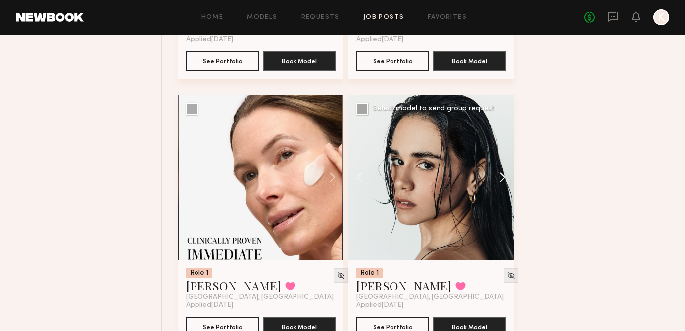
click at [503, 173] on button at bounding box center [498, 177] width 32 height 165
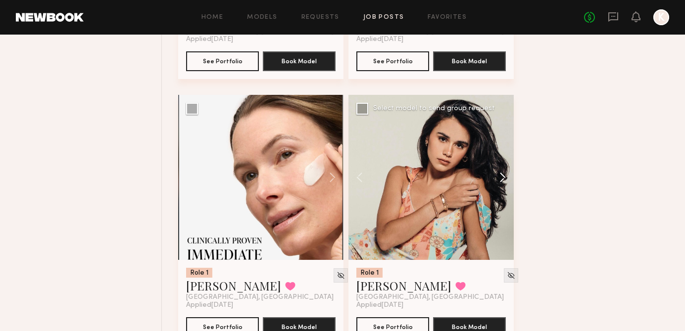
scroll to position [929, 0]
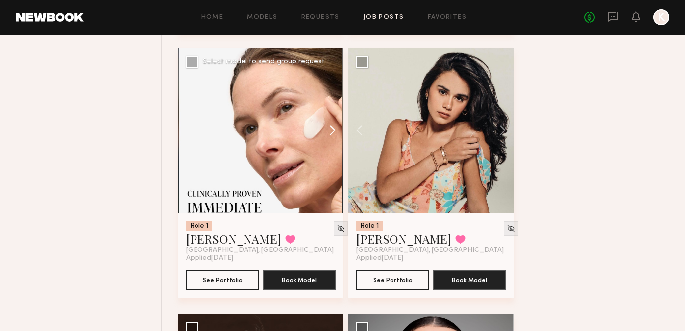
click at [332, 122] on button at bounding box center [328, 130] width 32 height 165
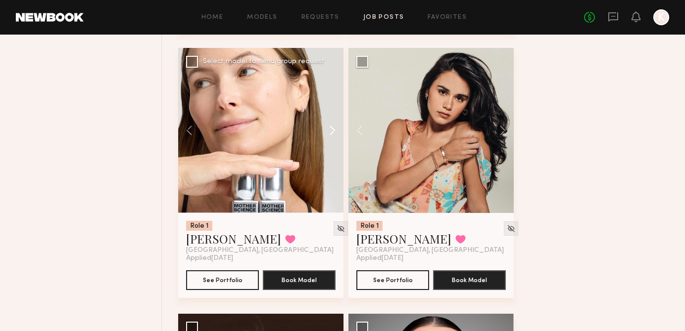
click at [332, 122] on button at bounding box center [328, 130] width 32 height 165
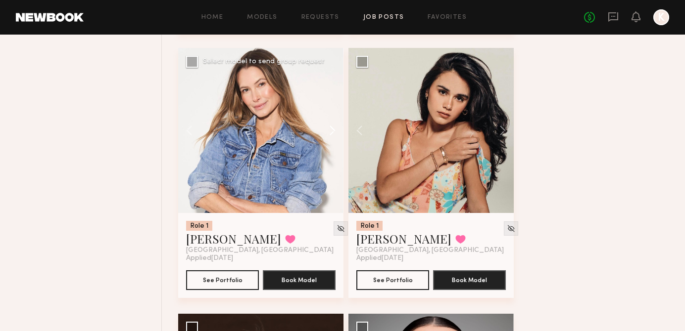
click at [332, 122] on button at bounding box center [328, 130] width 32 height 165
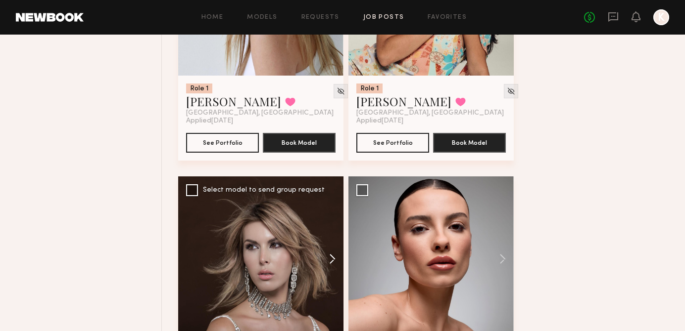
scroll to position [938, 0]
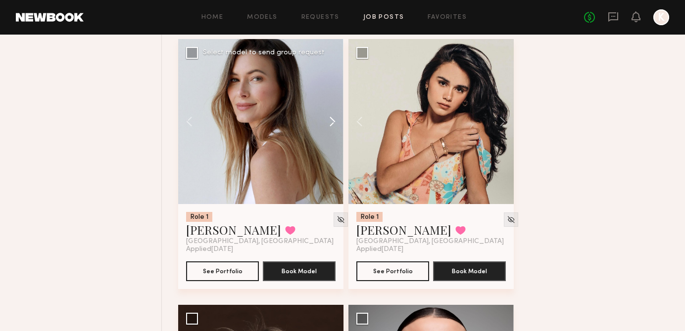
click at [334, 118] on button at bounding box center [328, 121] width 32 height 165
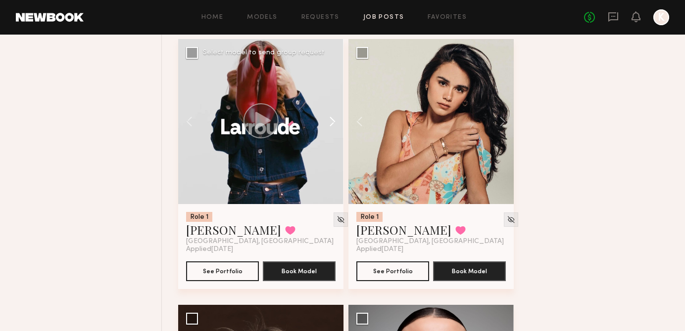
click at [334, 117] on button at bounding box center [328, 121] width 32 height 165
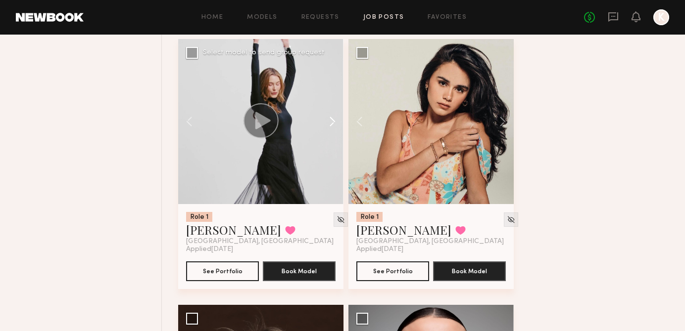
click at [334, 117] on button at bounding box center [328, 121] width 32 height 165
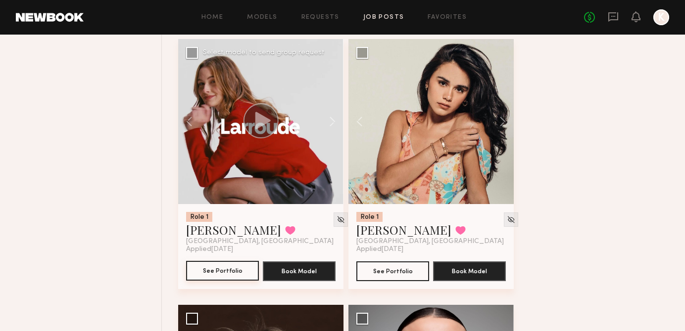
click at [230, 276] on button "See Portfolio" at bounding box center [222, 271] width 73 height 20
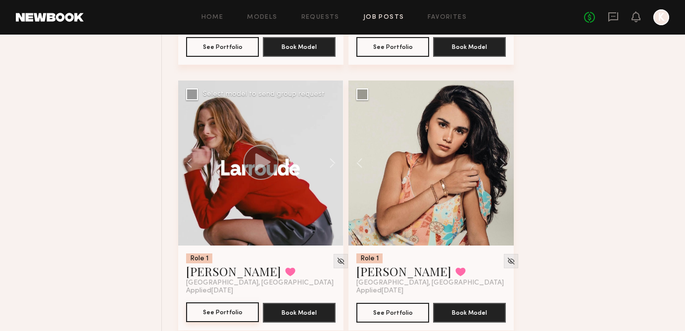
scroll to position [900, 0]
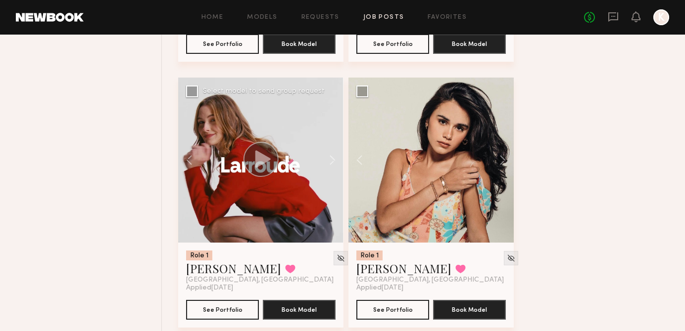
click at [272, 151] on circle at bounding box center [260, 159] width 35 height 35
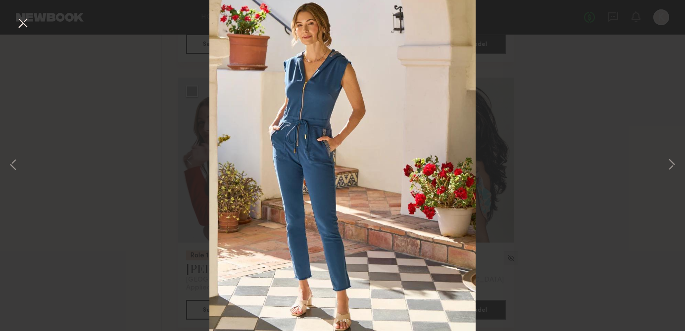
click at [507, 121] on div "7 of 11" at bounding box center [342, 165] width 685 height 331
click at [22, 26] on button at bounding box center [23, 24] width 16 height 18
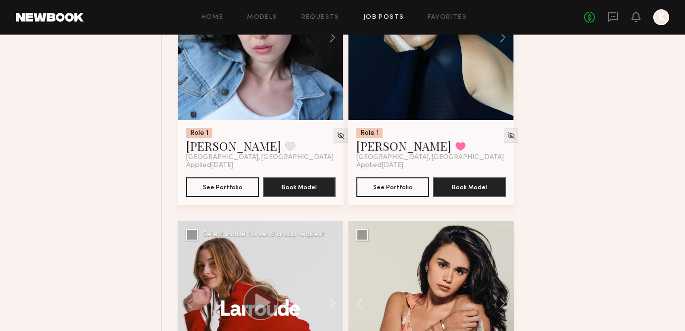
scroll to position [606, 0]
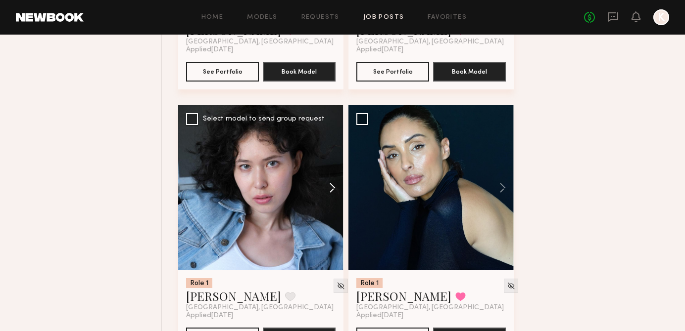
click at [331, 185] on button at bounding box center [328, 187] width 32 height 165
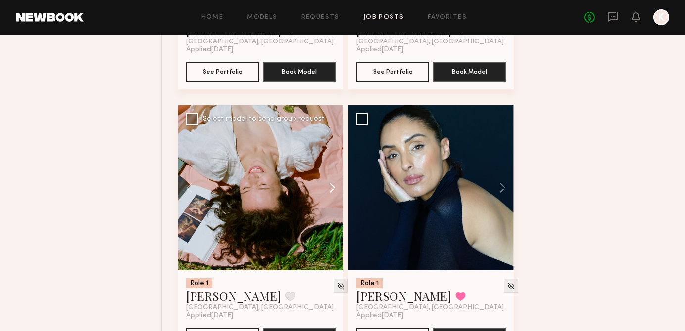
click at [331, 185] on button at bounding box center [328, 187] width 32 height 165
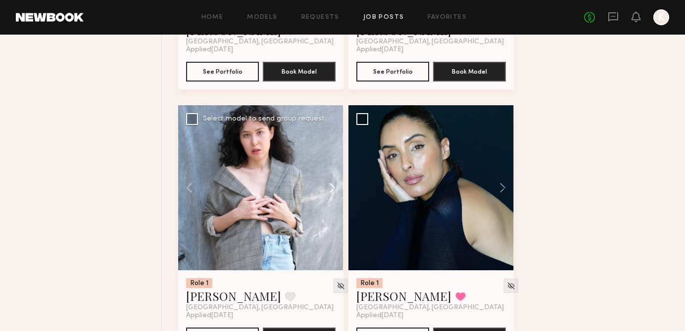
click at [331, 186] on button at bounding box center [328, 187] width 32 height 165
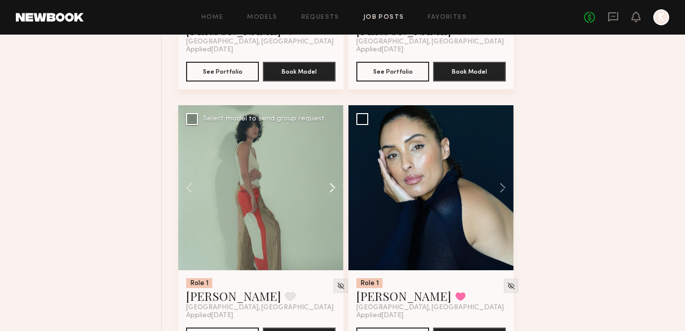
click at [331, 186] on button at bounding box center [328, 187] width 32 height 165
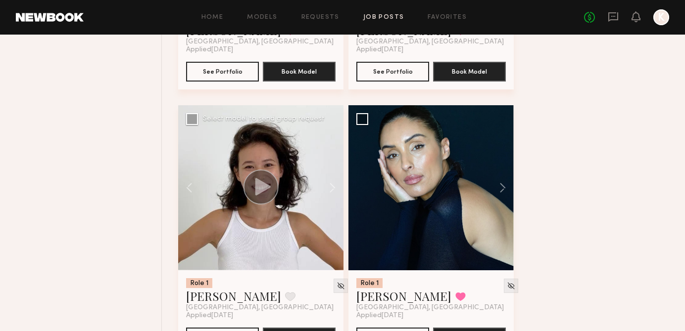
click at [255, 189] on icon at bounding box center [262, 186] width 15 height 17
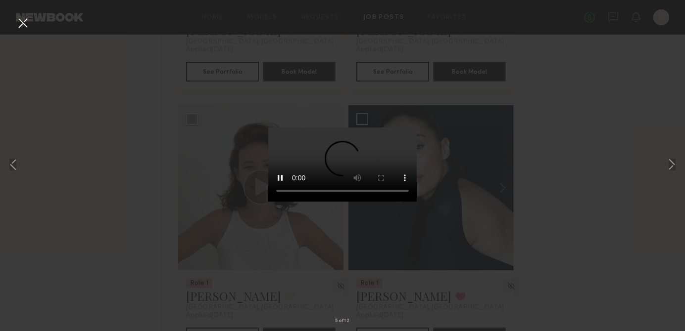
click at [446, 150] on div "5 of 12" at bounding box center [342, 165] width 685 height 331
click at [22, 27] on button at bounding box center [23, 24] width 16 height 18
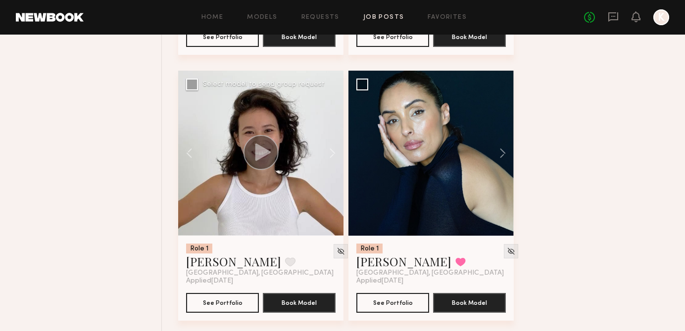
scroll to position [660, 0]
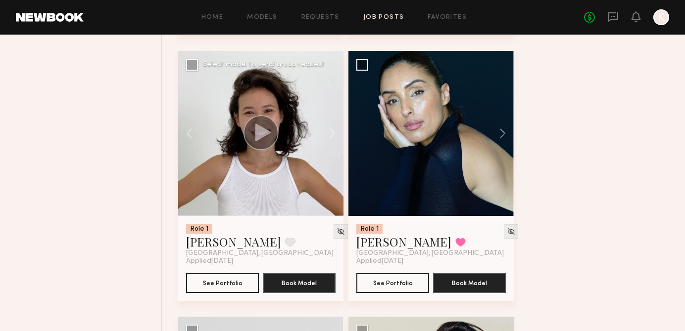
click at [256, 245] on div "Role 1 Mari A. Favorite Los Angeles, CA" at bounding box center [260, 241] width 149 height 34
click at [231, 278] on button "See Portfolio" at bounding box center [222, 283] width 73 height 20
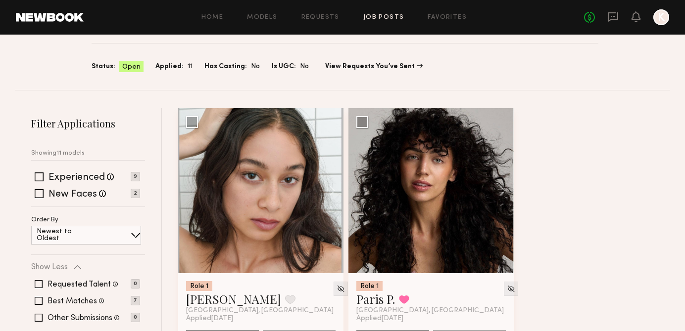
scroll to position [71, 0]
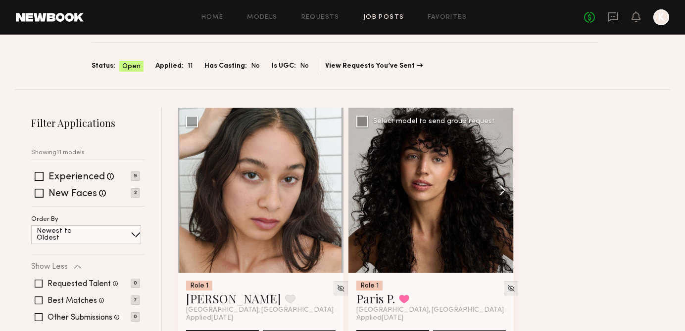
click at [505, 193] on button at bounding box center [498, 190] width 32 height 165
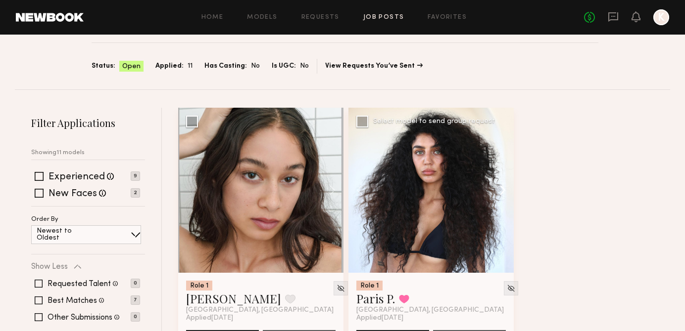
click at [505, 193] on button at bounding box center [498, 190] width 32 height 165
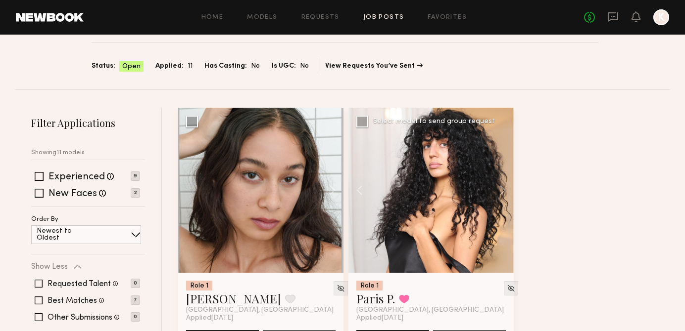
scroll to position [127, 0]
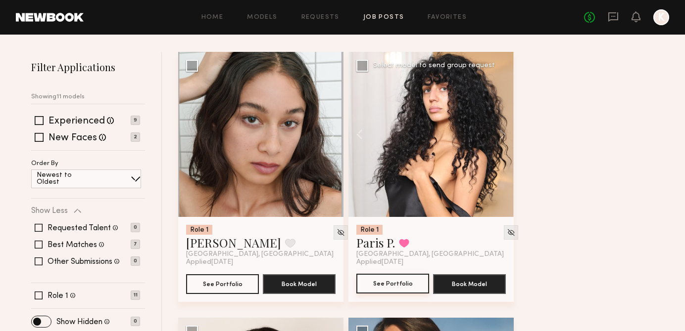
click at [405, 282] on button "See Portfolio" at bounding box center [392, 284] width 73 height 20
click at [500, 135] on button at bounding box center [498, 134] width 32 height 165
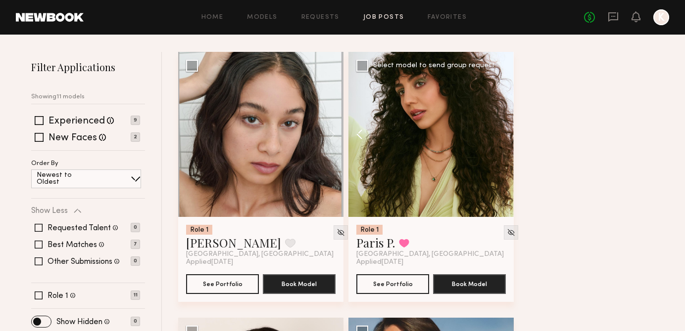
click at [361, 135] on button at bounding box center [364, 134] width 32 height 165
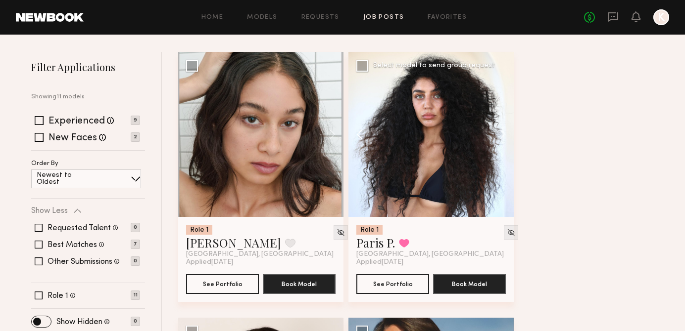
click at [361, 135] on button at bounding box center [364, 134] width 32 height 165
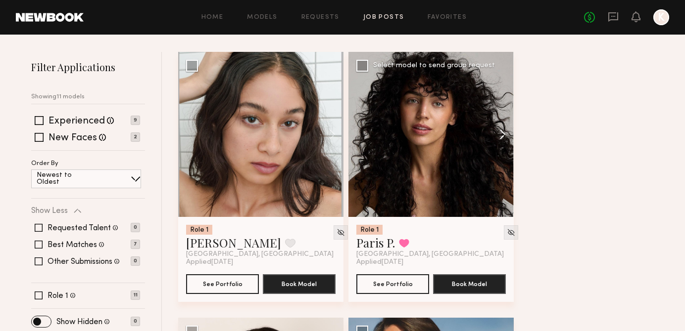
click at [497, 133] on button at bounding box center [498, 134] width 32 height 165
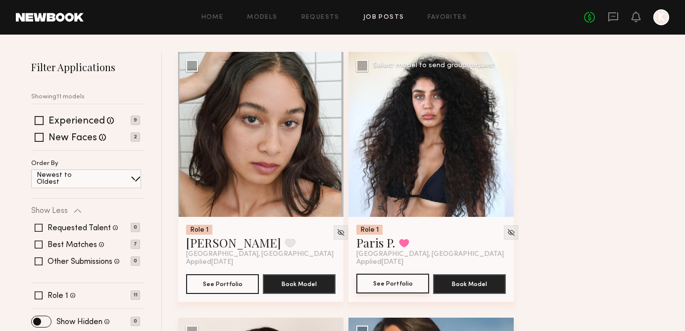
click at [379, 280] on button "See Portfolio" at bounding box center [392, 284] width 73 height 20
click at [326, 144] on button at bounding box center [328, 134] width 32 height 165
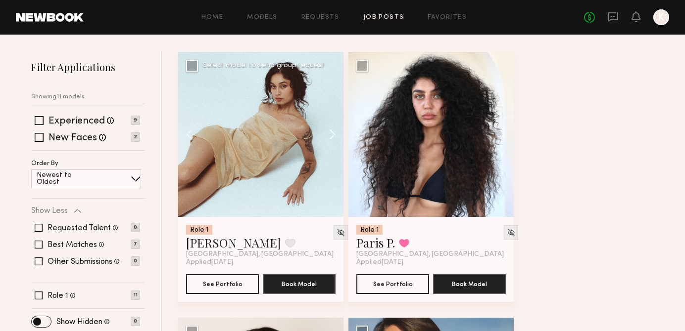
click at [326, 144] on button at bounding box center [328, 134] width 32 height 165
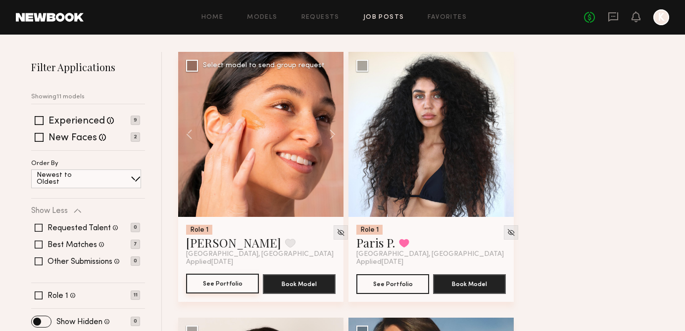
click at [231, 283] on button "See Portfolio" at bounding box center [222, 284] width 73 height 20
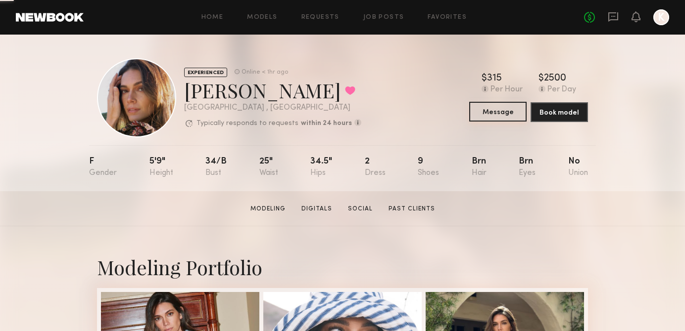
click at [501, 119] on button "Message" at bounding box center [497, 112] width 57 height 20
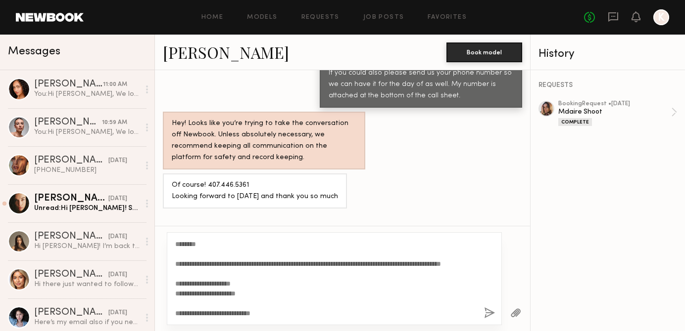
click at [203, 244] on textarea "**********" at bounding box center [325, 278] width 301 height 79
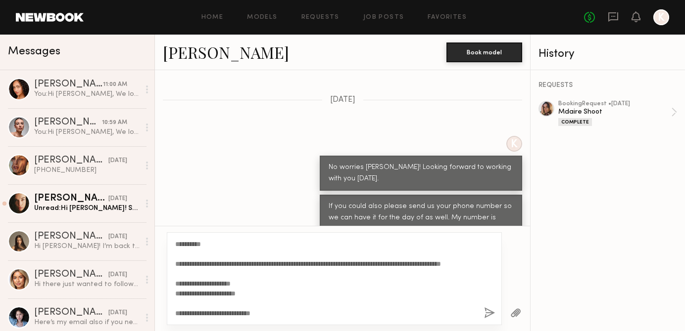
scroll to position [1259, 0]
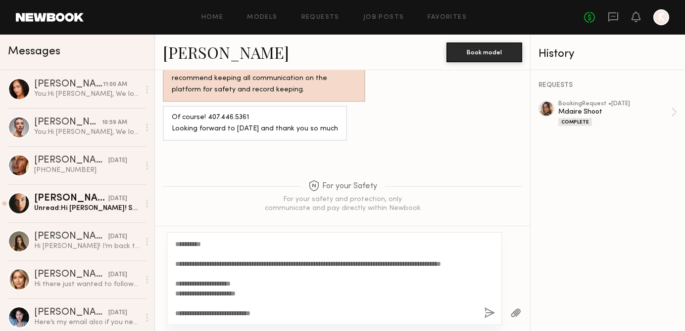
click at [213, 275] on textarea "**********" at bounding box center [325, 278] width 301 height 79
type textarea "**********"
drag, startPoint x: 175, startPoint y: 243, endPoint x: 349, endPoint y: 370, distance: 215.3
click at [349, 331] on html "Home Models Requests Job Posts Favorites Sign Out No fees up to $5,000 K Messag…" at bounding box center [342, 165] width 685 height 331
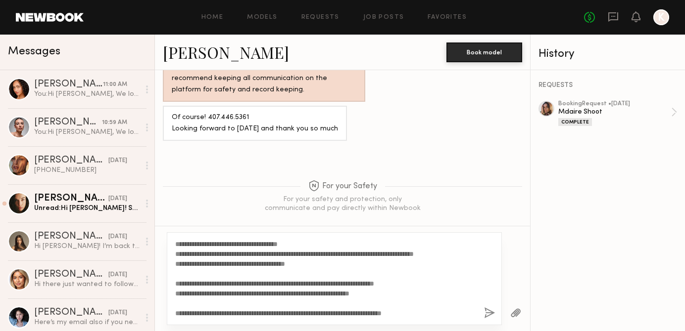
click at [492, 309] on button "button" at bounding box center [489, 314] width 11 height 12
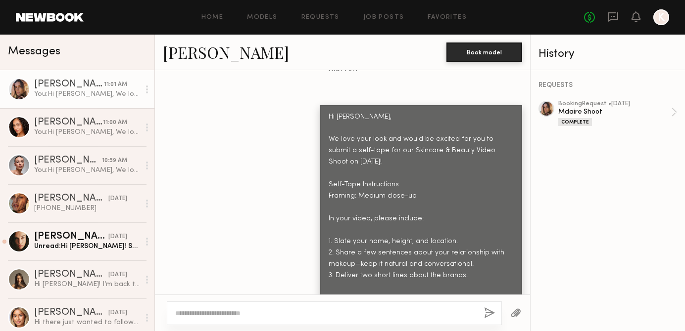
scroll to position [1560, 0]
click at [274, 152] on div "Hi [PERSON_NAME], We love your look and would be excited for you to submit a se…" at bounding box center [342, 243] width 375 height 274
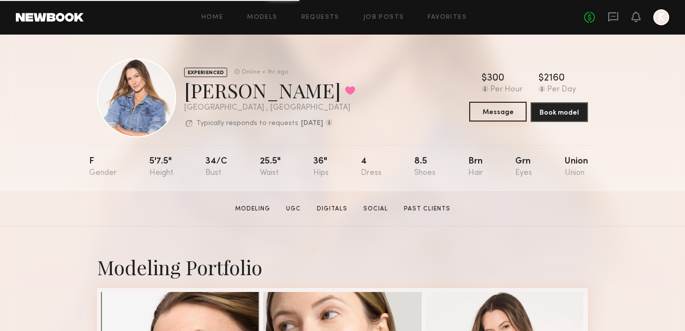
click at [483, 112] on button "Message" at bounding box center [497, 112] width 57 height 20
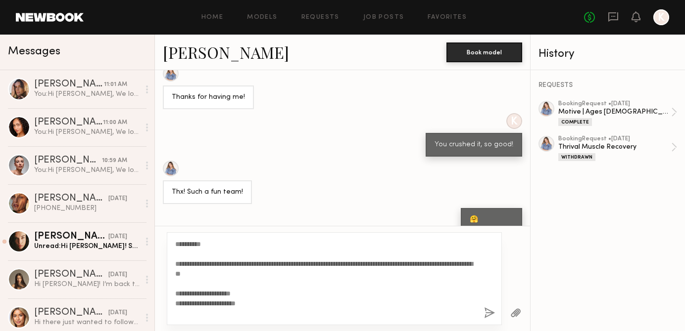
click at [203, 244] on textarea "**********" at bounding box center [325, 278] width 301 height 79
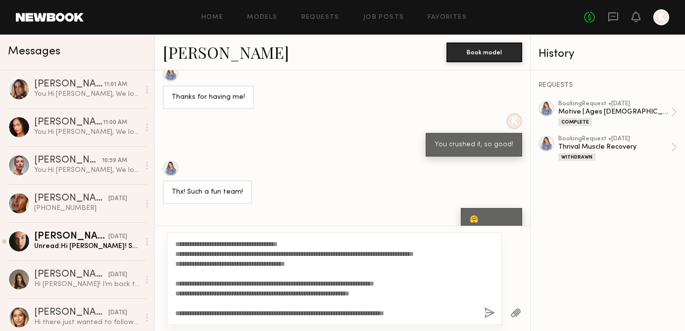
scroll to position [119, 0]
type textarea "**********"
click at [489, 309] on button "button" at bounding box center [489, 314] width 11 height 12
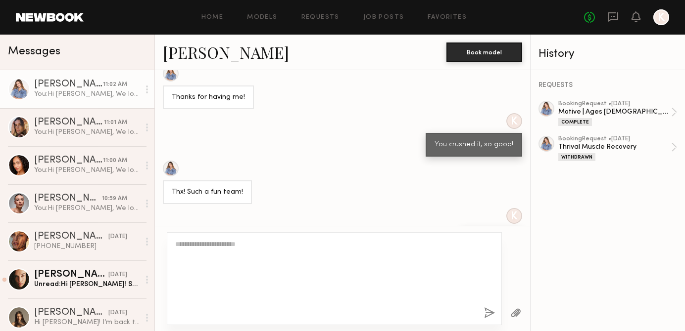
scroll to position [0, 0]
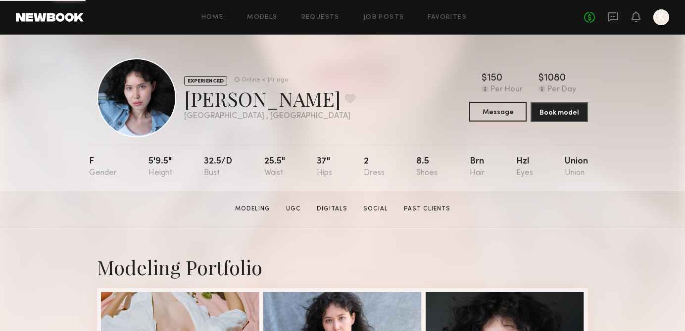
click at [514, 114] on button "Message" at bounding box center [497, 112] width 57 height 20
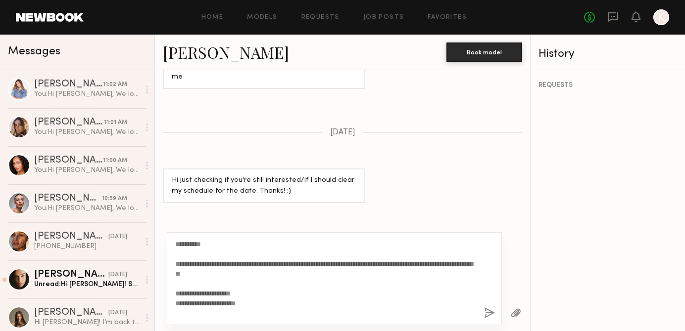
click at [203, 245] on textarea "**********" at bounding box center [325, 278] width 301 height 79
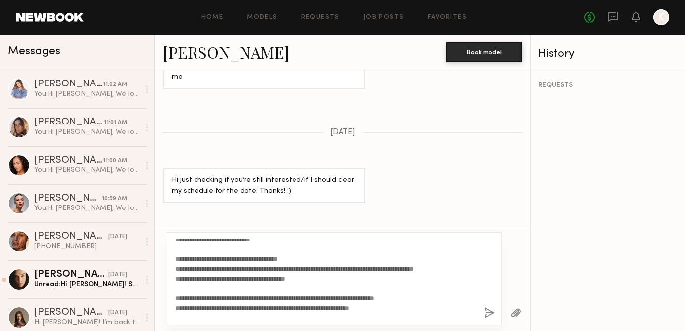
scroll to position [119, 0]
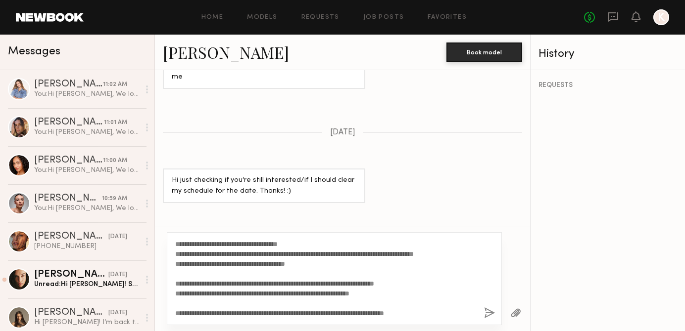
type textarea "**********"
click at [488, 316] on button "button" at bounding box center [489, 314] width 11 height 12
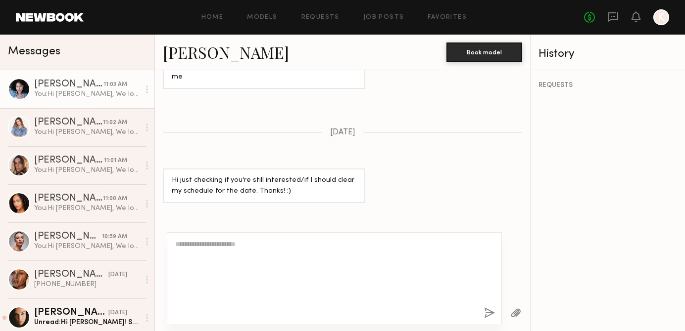
scroll to position [0, 0]
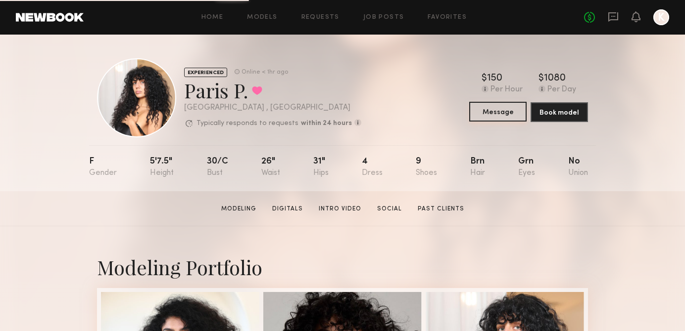
click at [505, 109] on button "Message" at bounding box center [497, 112] width 57 height 20
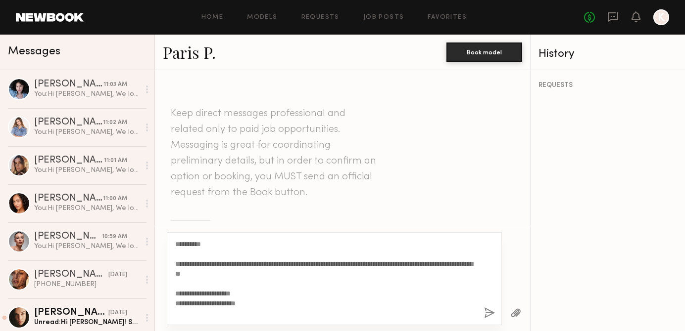
click at [203, 244] on textarea "**********" at bounding box center [325, 278] width 301 height 79
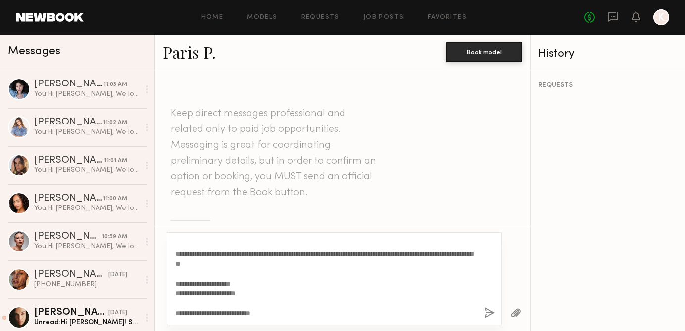
scroll to position [17, 0]
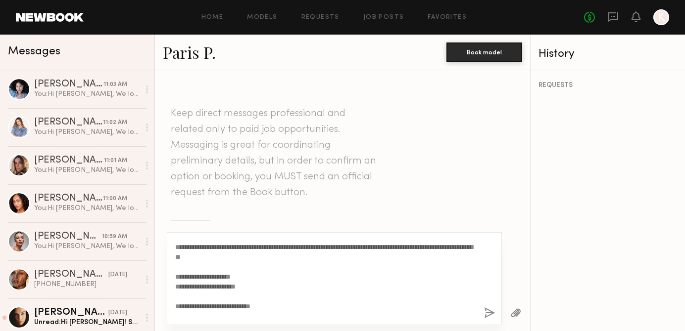
type textarea "**********"
click at [485, 315] on button "button" at bounding box center [489, 314] width 11 height 12
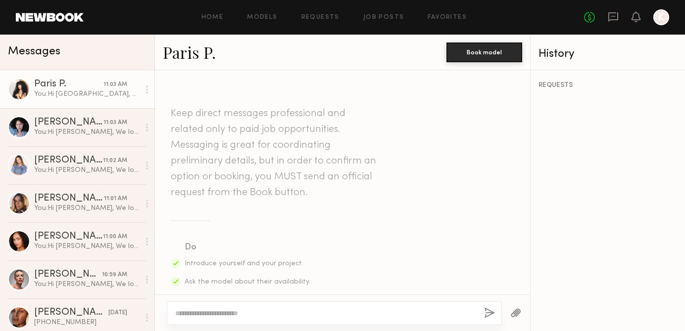
scroll to position [0, 0]
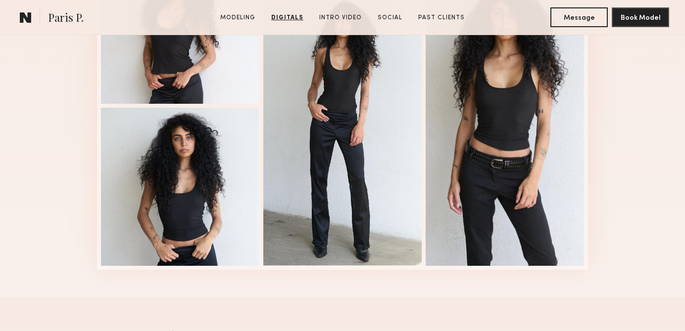
scroll to position [1115, 0]
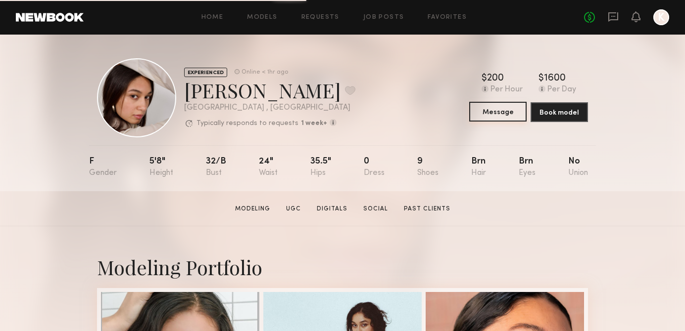
click at [482, 107] on button "Message" at bounding box center [497, 112] width 57 height 20
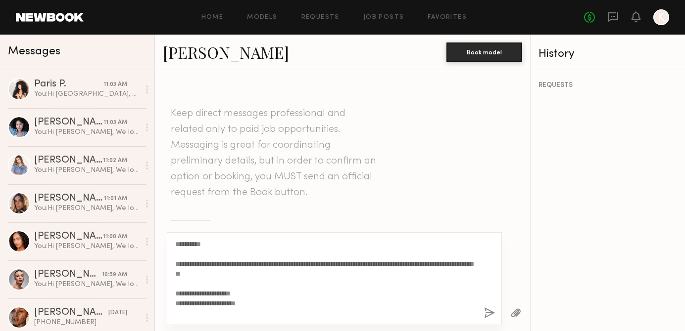
click at [204, 246] on textarea "**********" at bounding box center [325, 278] width 301 height 79
type textarea "**********"
click at [490, 312] on button "button" at bounding box center [489, 314] width 11 height 12
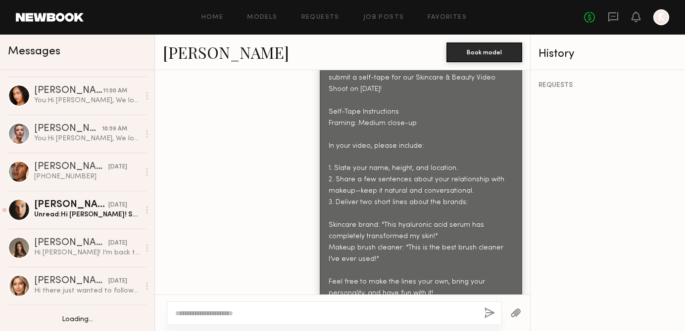
scroll to position [190, 0]
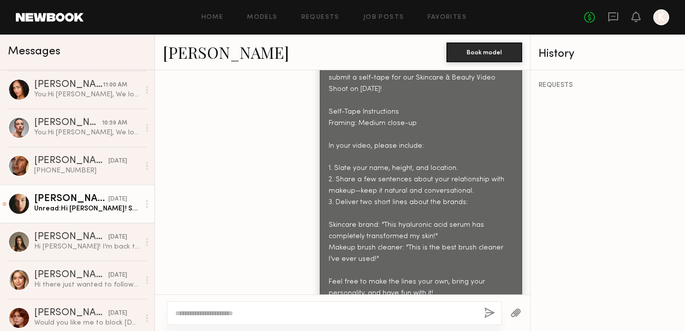
click at [116, 203] on div "08/13/2025" at bounding box center [117, 199] width 19 height 9
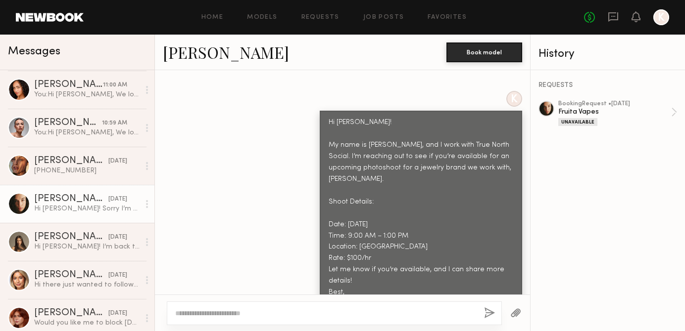
scroll to position [462, 0]
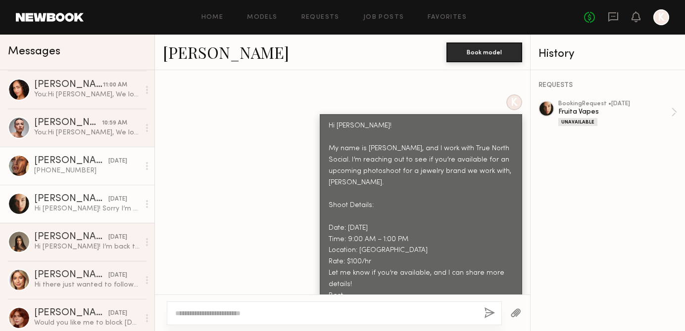
click at [107, 177] on link "Nicole C. 08/13/2025 310-493-8036" at bounding box center [77, 166] width 154 height 38
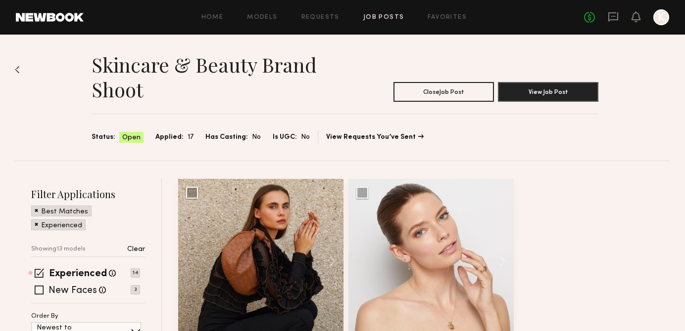
scroll to position [5, 0]
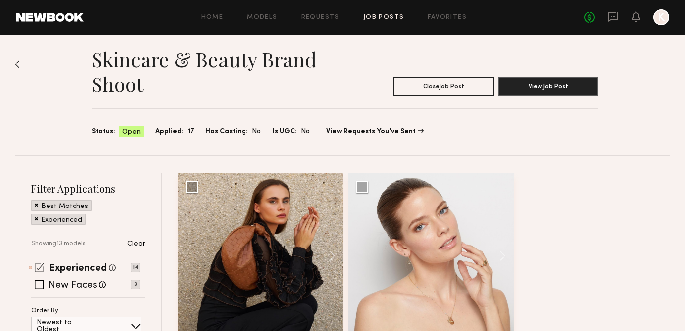
click at [38, 267] on span at bounding box center [39, 267] width 9 height 9
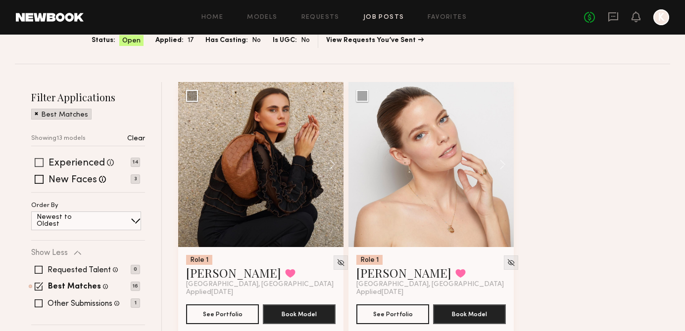
scroll to position [113, 0]
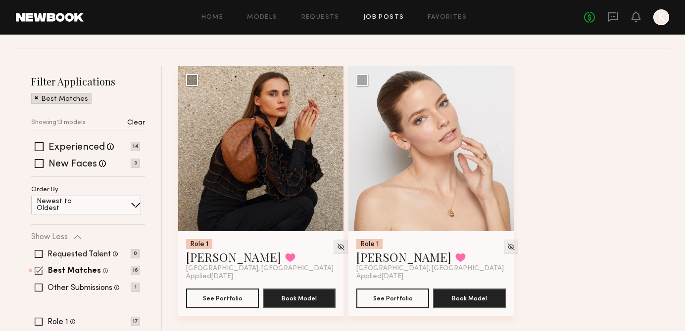
click at [37, 270] on span at bounding box center [39, 271] width 8 height 8
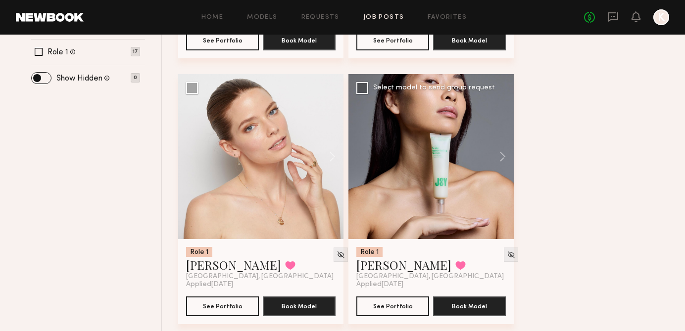
scroll to position [380, 0]
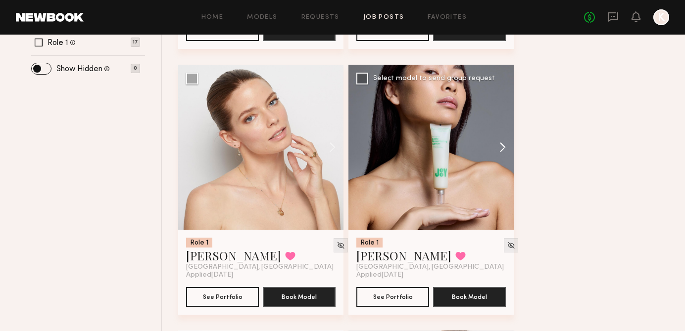
click at [501, 149] on button at bounding box center [498, 147] width 32 height 165
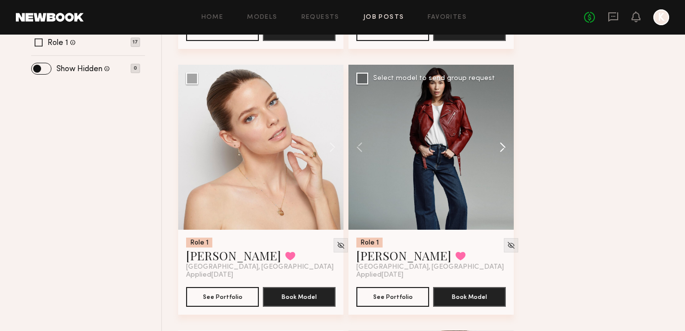
click at [501, 149] on button at bounding box center [498, 147] width 32 height 165
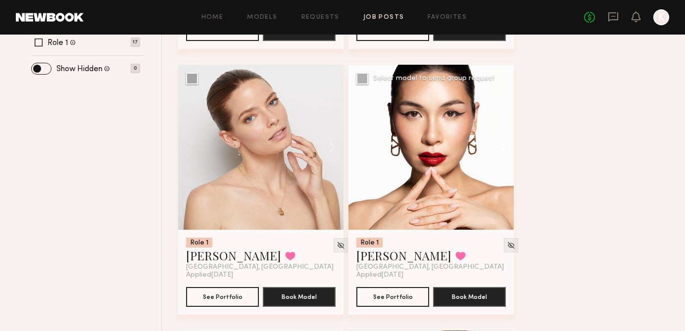
click at [501, 149] on button at bounding box center [498, 147] width 32 height 165
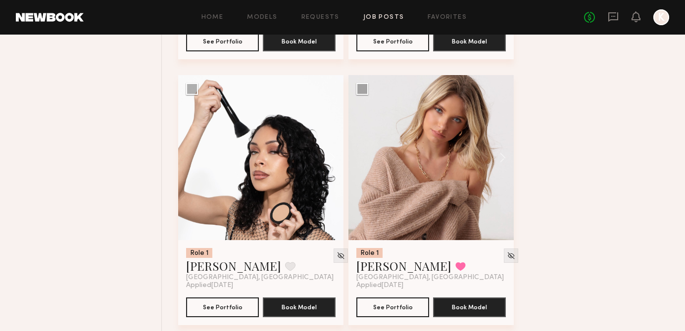
scroll to position [640, 0]
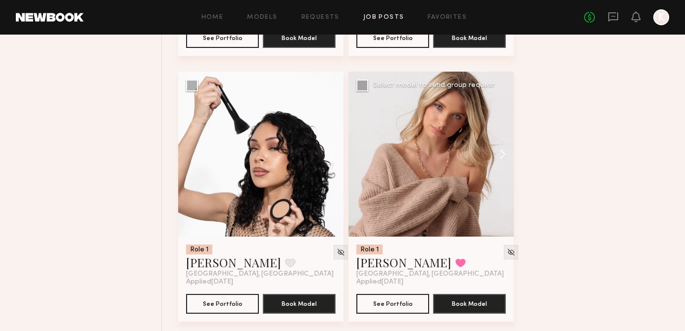
click at [502, 156] on button at bounding box center [498, 154] width 32 height 165
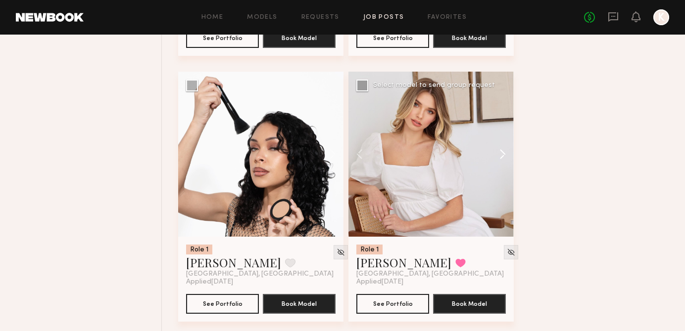
click at [502, 156] on button at bounding box center [498, 154] width 32 height 165
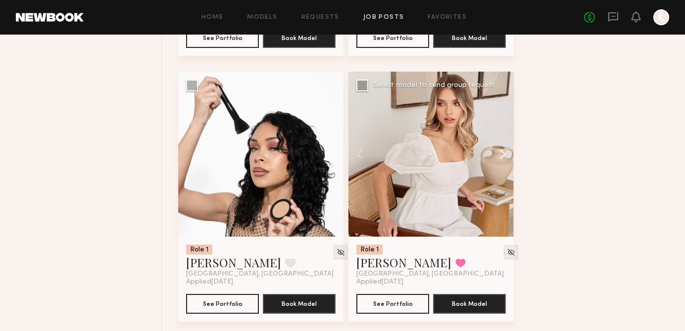
click at [502, 156] on button at bounding box center [498, 154] width 32 height 165
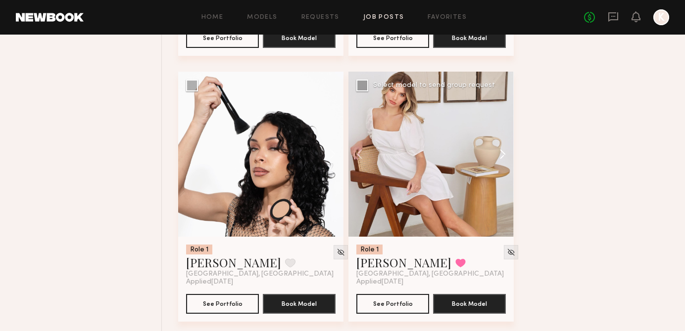
click at [502, 156] on button at bounding box center [498, 154] width 32 height 165
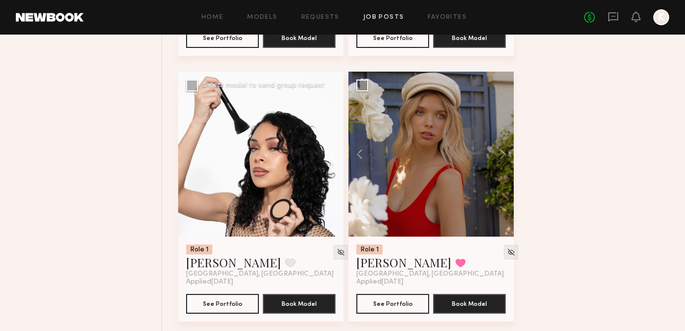
click at [335, 156] on button at bounding box center [328, 154] width 32 height 165
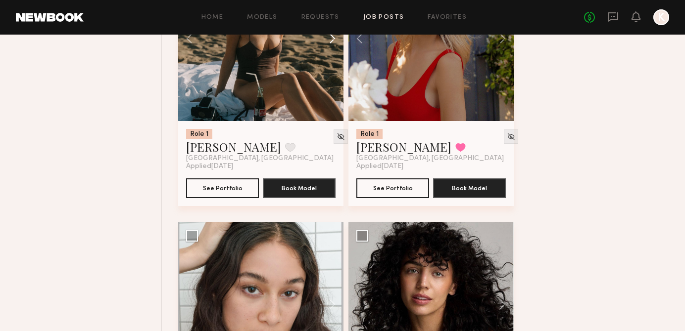
scroll to position [537, 0]
